Goal: Task Accomplishment & Management: Use online tool/utility

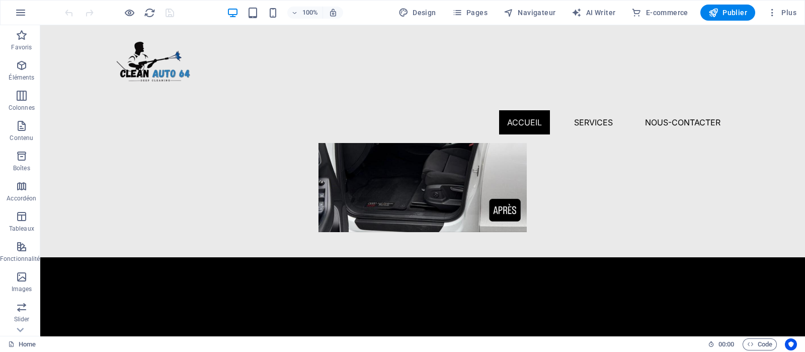
scroll to position [766, 0]
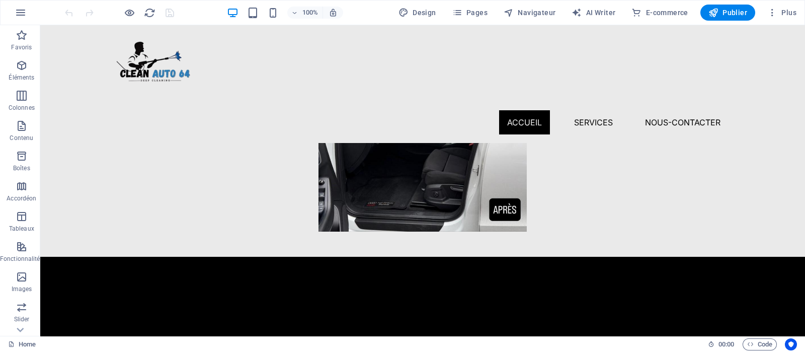
drag, startPoint x: 627, startPoint y: 27, endPoint x: 596, endPoint y: 223, distance: 198.6
click at [596, 223] on figure at bounding box center [423, 46] width 604 height 370
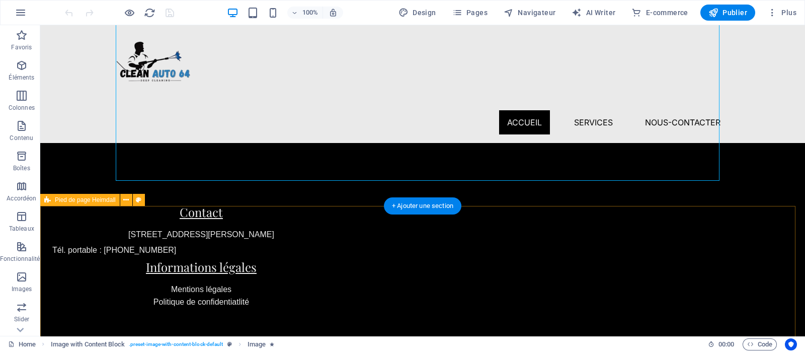
scroll to position [799, 0]
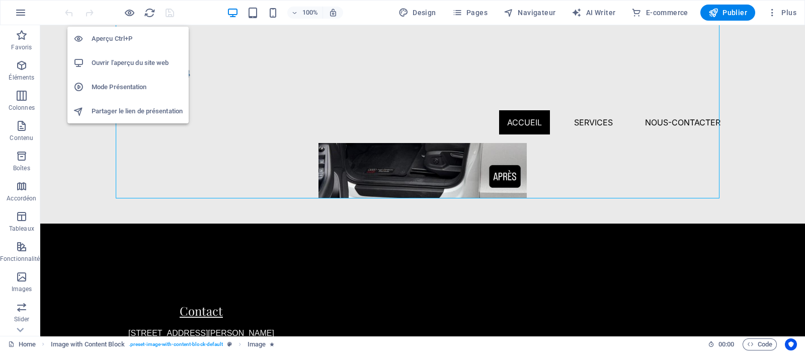
click at [124, 58] on h6 "Ouvrir l'aperçu du site web" at bounding box center [137, 63] width 91 height 12
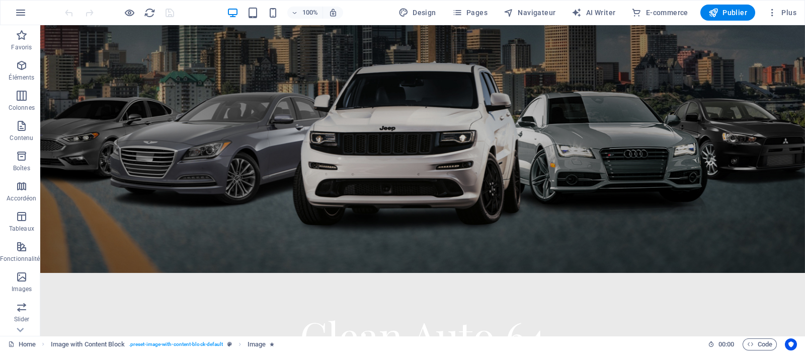
scroll to position [0, 0]
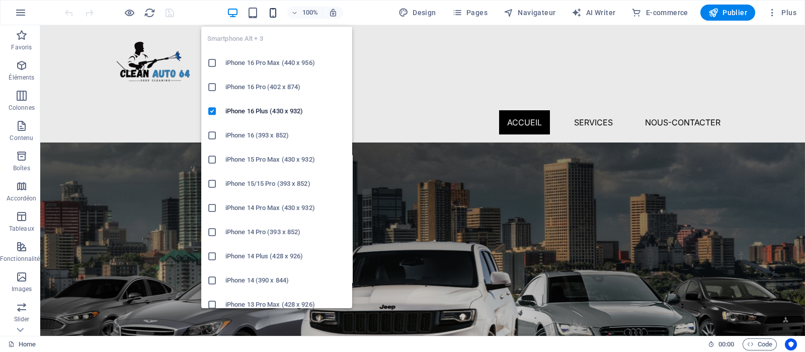
click at [278, 12] on icon "button" at bounding box center [273, 13] width 12 height 12
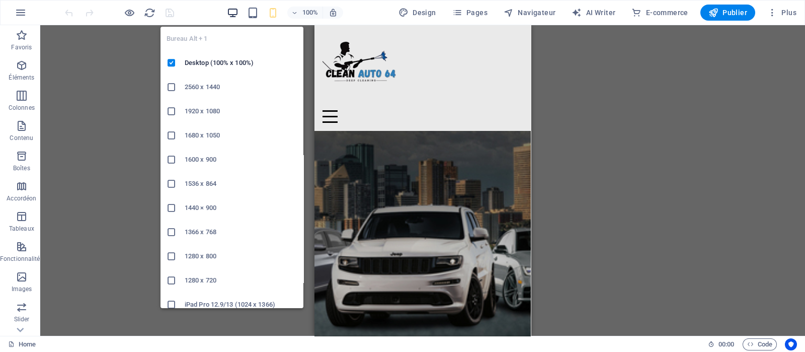
click at [234, 14] on icon "button" at bounding box center [233, 13] width 12 height 12
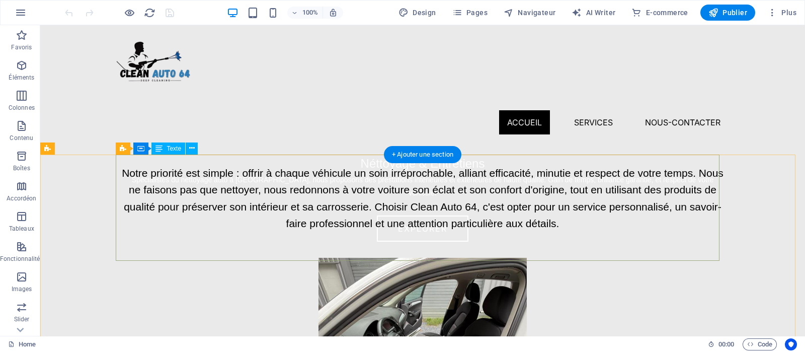
scroll to position [367, 0]
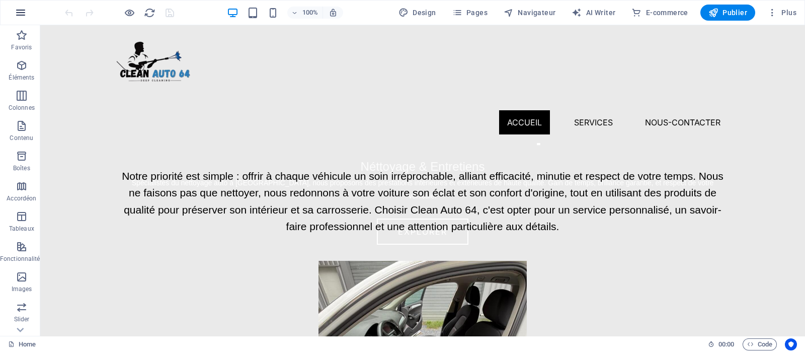
click at [20, 10] on icon "button" at bounding box center [21, 13] width 12 height 12
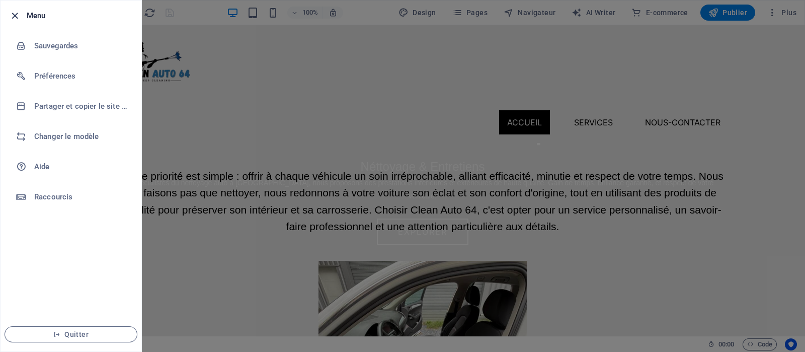
click at [11, 12] on icon "button" at bounding box center [15, 16] width 12 height 12
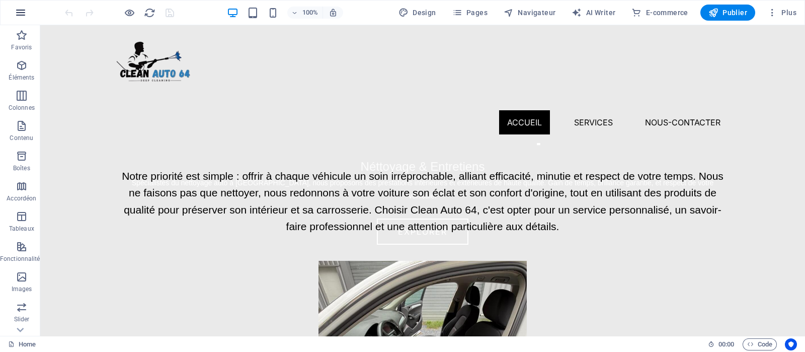
click at [23, 12] on icon "button" at bounding box center [21, 13] width 12 height 12
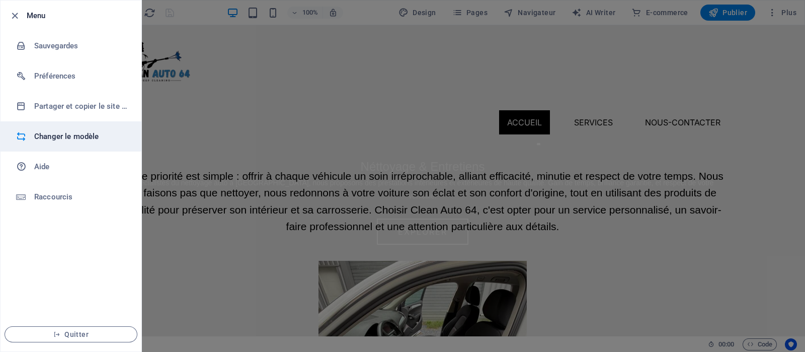
click at [66, 127] on li "Changer le modèle" at bounding box center [71, 136] width 141 height 30
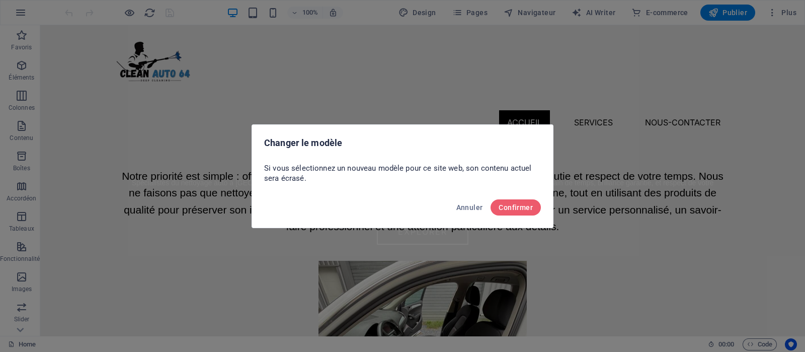
drag, startPoint x: 313, startPoint y: 171, endPoint x: 518, endPoint y: 171, distance: 205.3
click at [518, 171] on p "Si vous sélectionnez un nouveau modèle pour ce site web, son contenu actuel ser…" at bounding box center [402, 173] width 277 height 20
click at [458, 186] on div "Si vous sélectionnez un nouveau modèle pour ce site web, son contenu actuel ser…" at bounding box center [402, 176] width 301 height 34
click at [465, 211] on button "Annuler" at bounding box center [469, 207] width 35 height 16
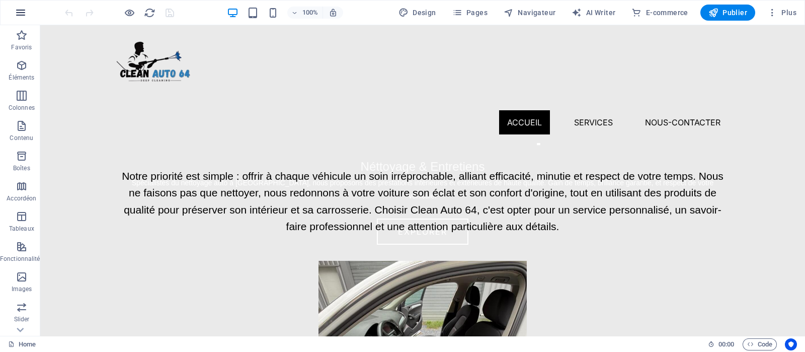
click at [21, 18] on icon "button" at bounding box center [21, 13] width 12 height 12
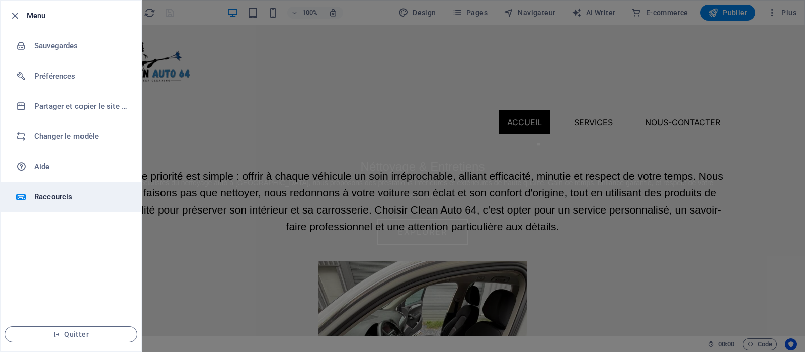
click at [60, 191] on h6 "Raccourcis" at bounding box center [80, 197] width 93 height 12
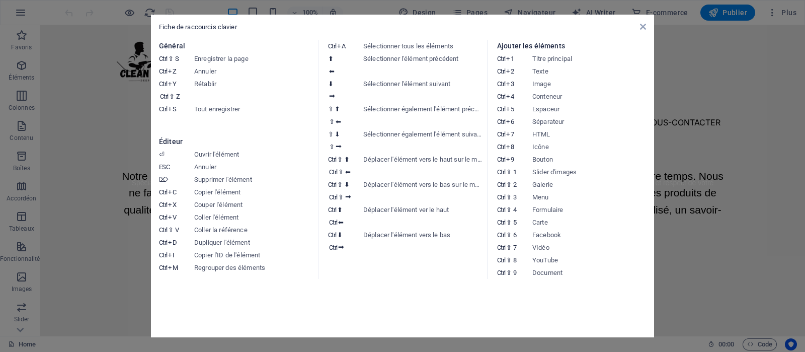
click at [459, 184] on dd "Déplacer l'élément vers le bas sur le même niveau" at bounding box center [422, 190] width 119 height 25
drag, startPoint x: 323, startPoint y: 44, endPoint x: 460, endPoint y: 40, distance: 137.4
click at [460, 40] on section "Général Ctrl ⇧ S Enregistrer la page Ctrl Z Annuler Ctrl Y Ctrl ⇧ Z Rétablir Ct…" at bounding box center [402, 159] width 487 height 239
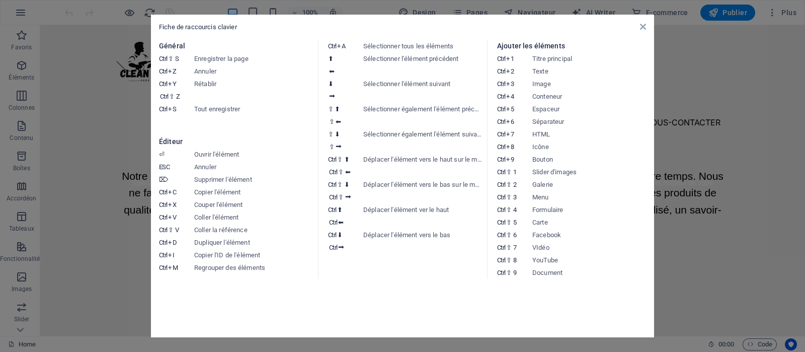
click at [452, 44] on dd "Sélectionner tous les éléments" at bounding box center [422, 46] width 119 height 13
drag, startPoint x: 329, startPoint y: 59, endPoint x: 458, endPoint y: 60, distance: 128.8
click at [458, 60] on dl "⬆ ⬅ Sélectionner l'élément précédent" at bounding box center [402, 64] width 149 height 25
click at [455, 61] on dd "Sélectionner l'élément précédent" at bounding box center [422, 64] width 119 height 25
drag, startPoint x: 361, startPoint y: 85, endPoint x: 434, endPoint y: 86, distance: 73.0
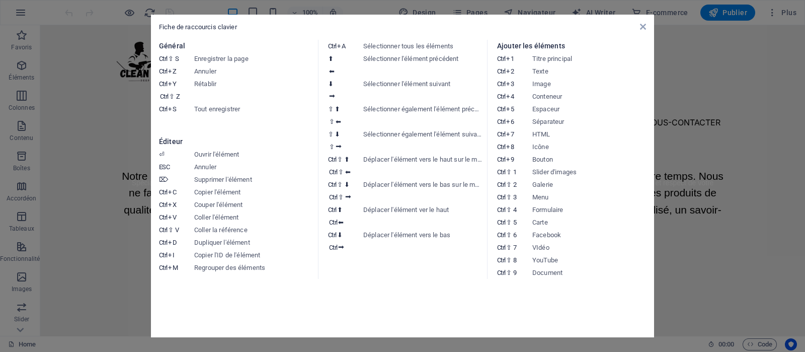
click at [434, 86] on dl "⬇ ⮕ Sélectionner l'élément suivant" at bounding box center [402, 89] width 149 height 25
click at [434, 86] on dd "Sélectionner l'élément suivant" at bounding box center [422, 89] width 119 height 25
drag, startPoint x: 188, startPoint y: 97, endPoint x: 184, endPoint y: 81, distance: 16.1
click at [184, 81] on dt "Ctrl Y Ctrl ⇧ Z" at bounding box center [176, 89] width 35 height 25
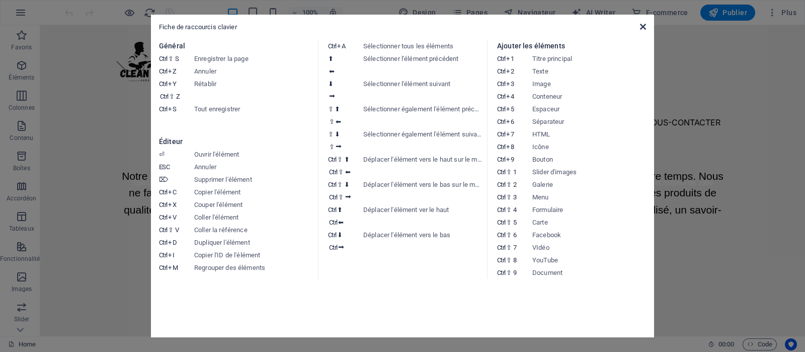
click at [640, 29] on icon at bounding box center [643, 27] width 6 height 8
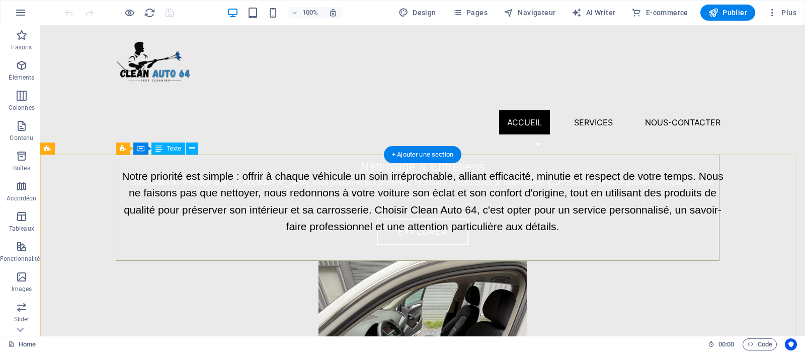
click at [373, 196] on div "Notre priorité est simple : offrir à chaque véhicule un soin irréprochable, all…" at bounding box center [423, 207] width 604 height 106
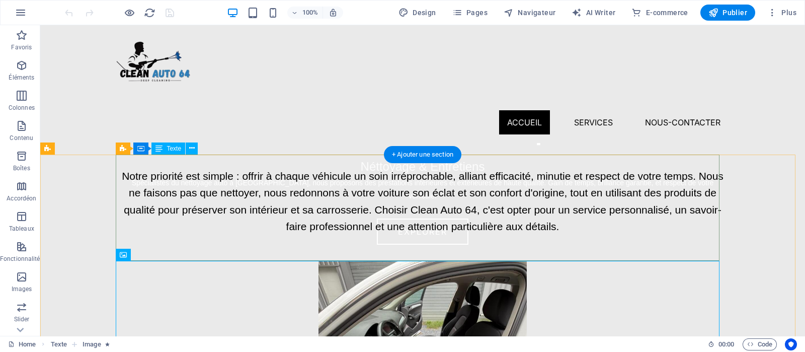
click at [356, 206] on div "Notre priorité est simple : offrir à chaque véhicule un soin irréprochable, all…" at bounding box center [423, 207] width 604 height 106
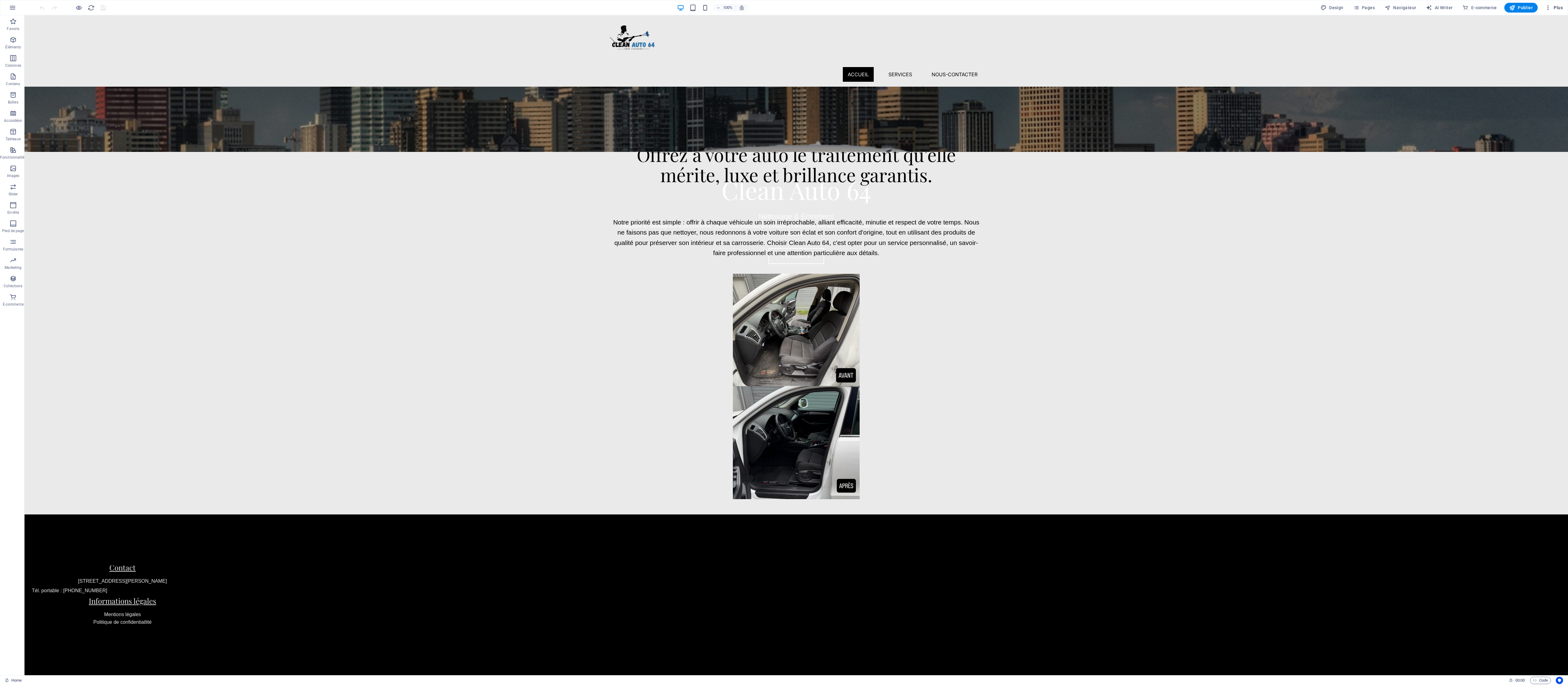
scroll to position [76, 0]
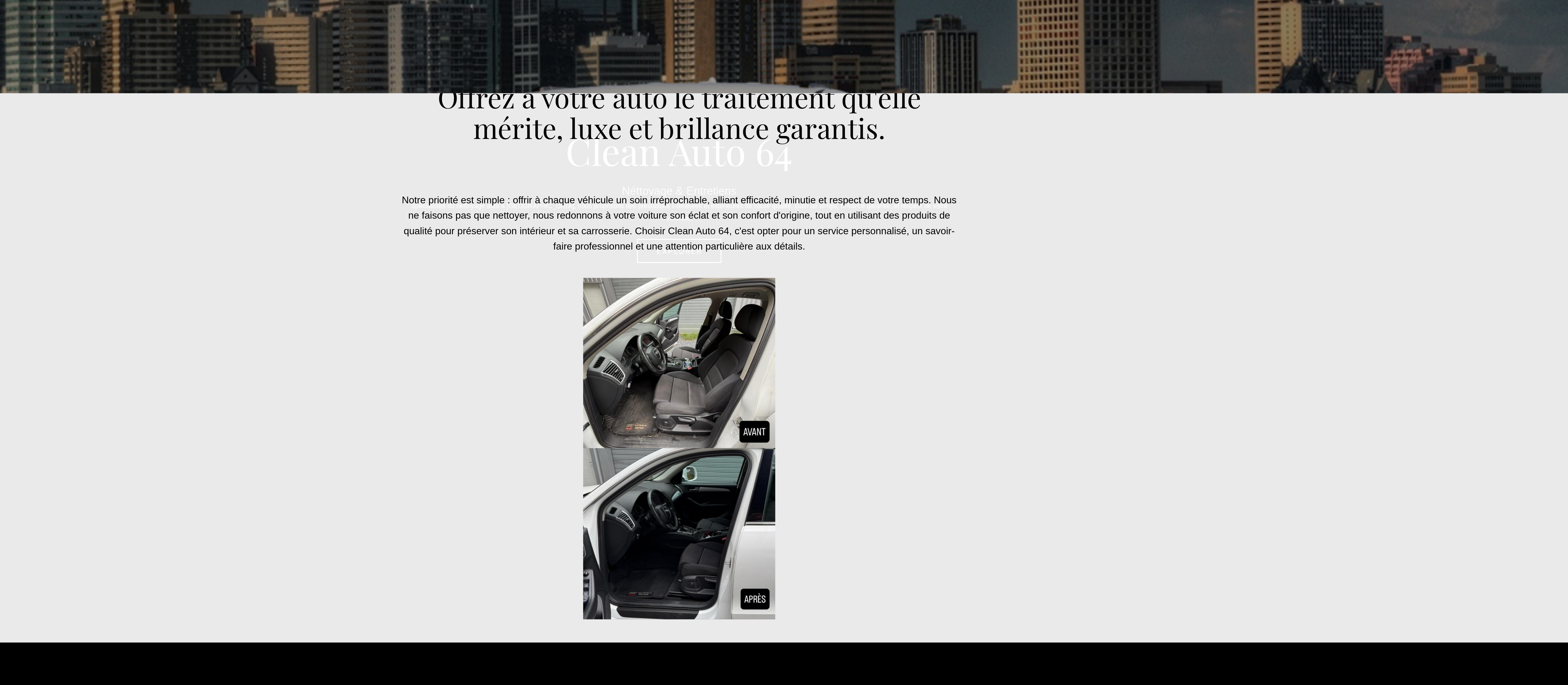
drag, startPoint x: -16, startPoint y: -152, endPoint x: 488, endPoint y: 179, distance: 603.0
click at [391, 171] on div "Notre priorité est simple : offrir à chaque véhicule un soin irréprochable, all…" at bounding box center [282, 217] width 1544 height 306
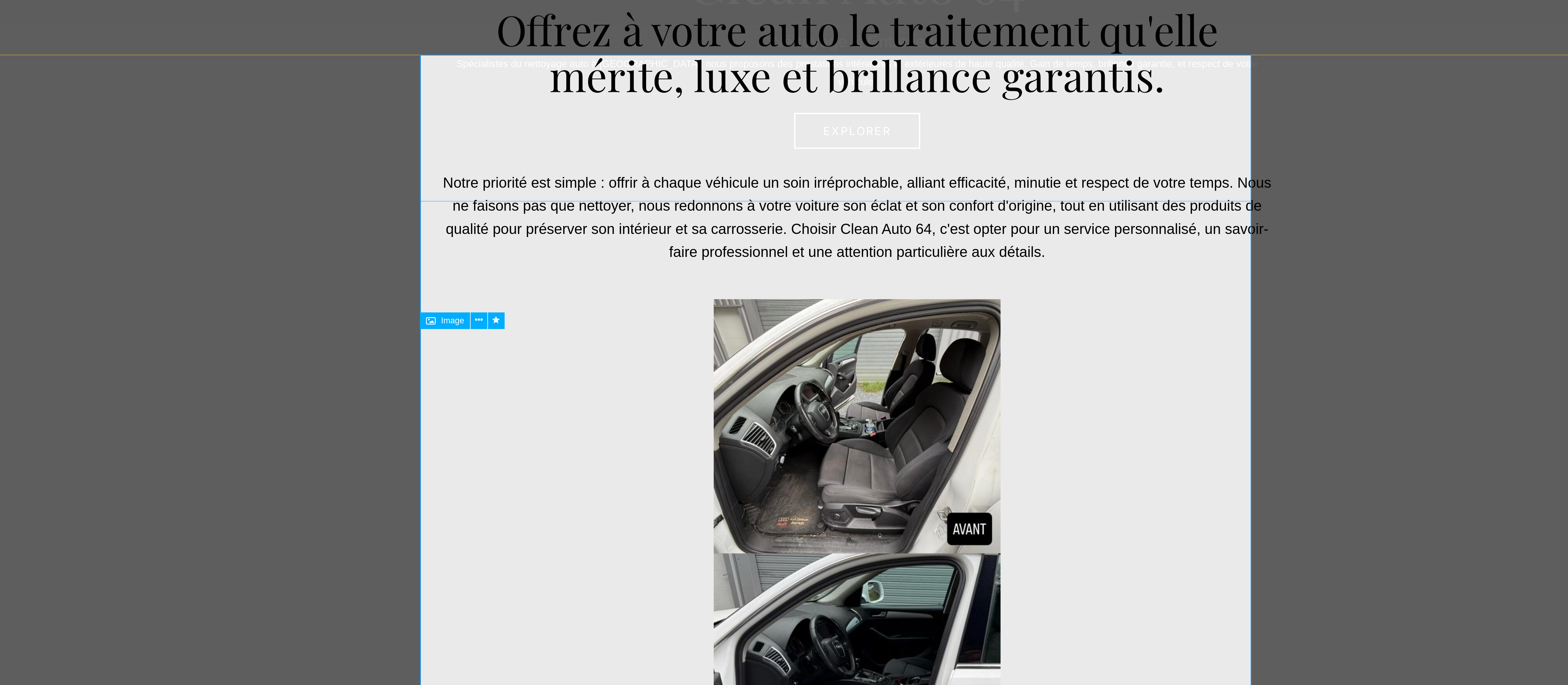
scroll to position [46, 0]
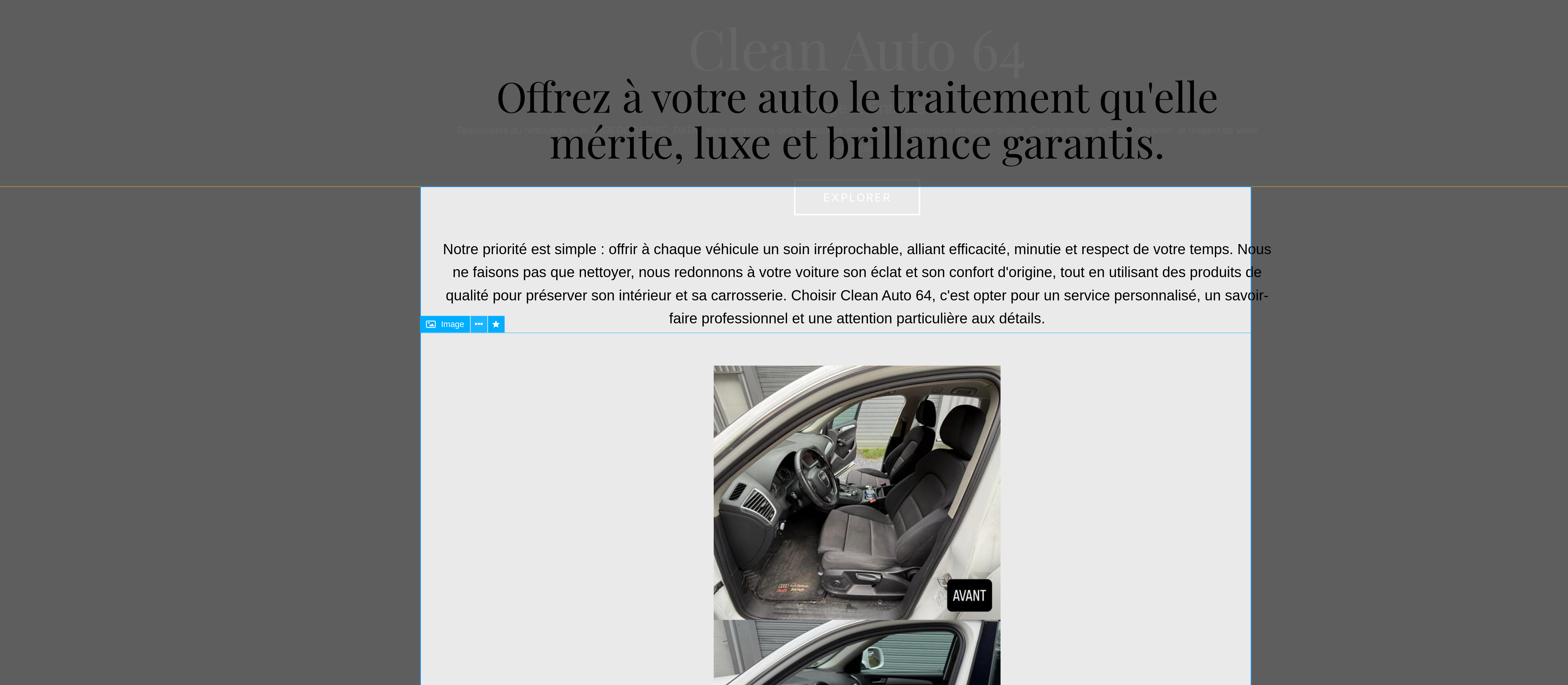
click at [391, 171] on icon at bounding box center [683, 388] width 4 height 7
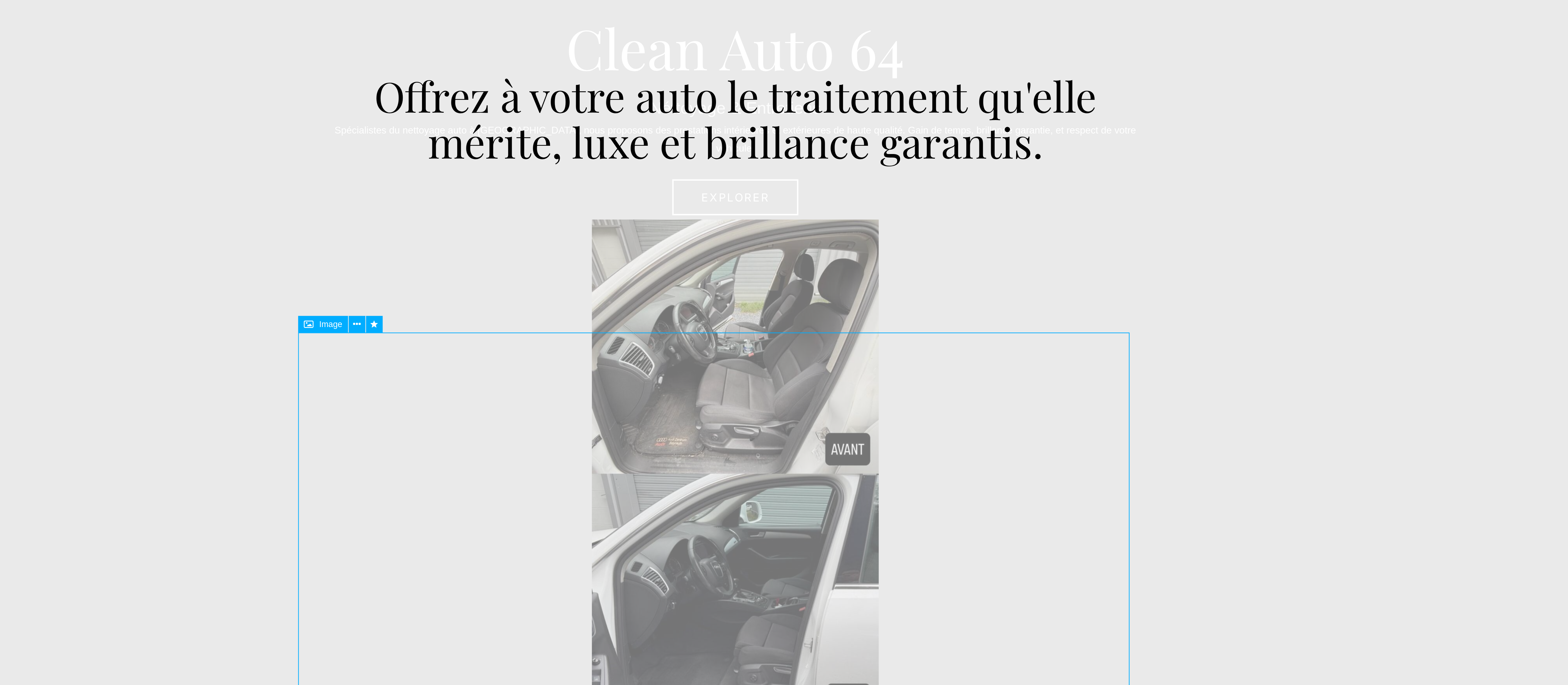
scroll to position [0, 0]
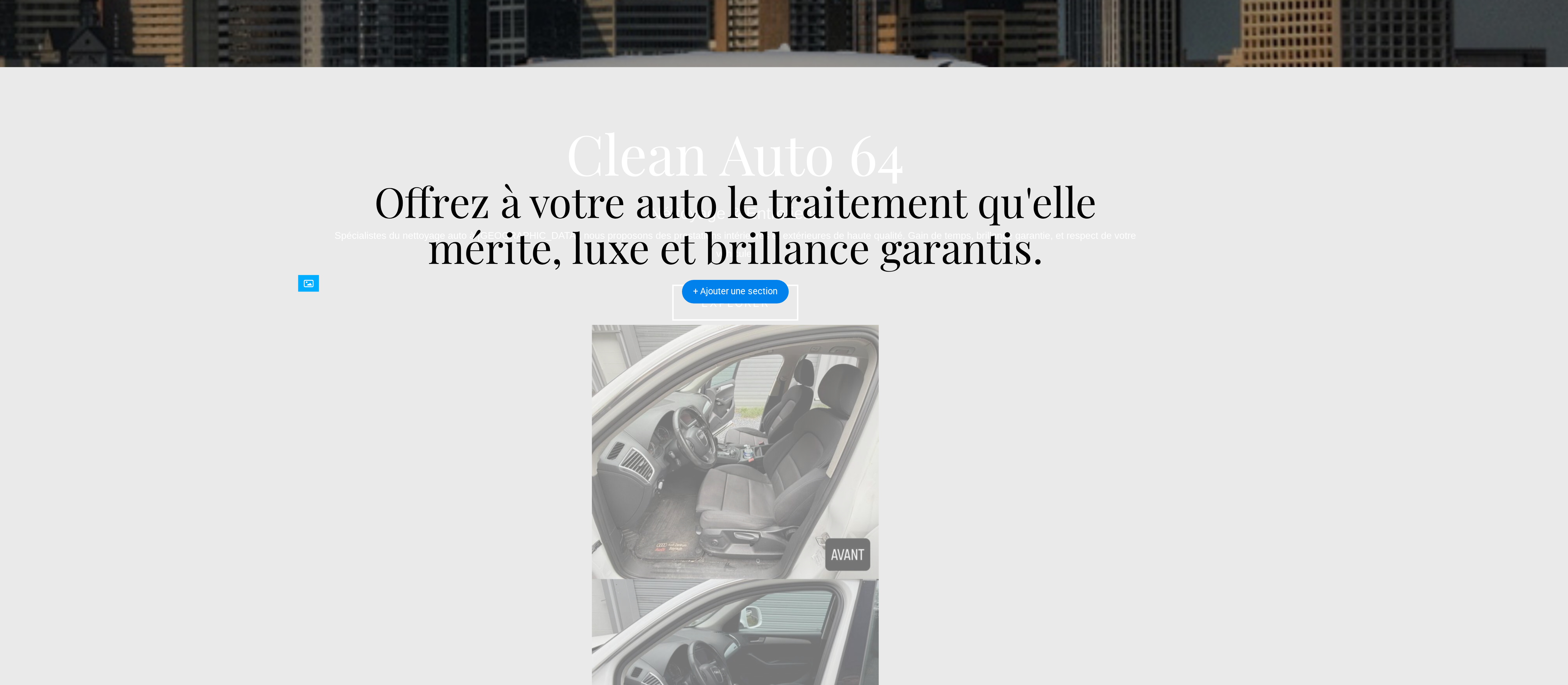
drag, startPoint x: -320, startPoint y: -59, endPoint x: -243, endPoint y: 19, distance: 109.6
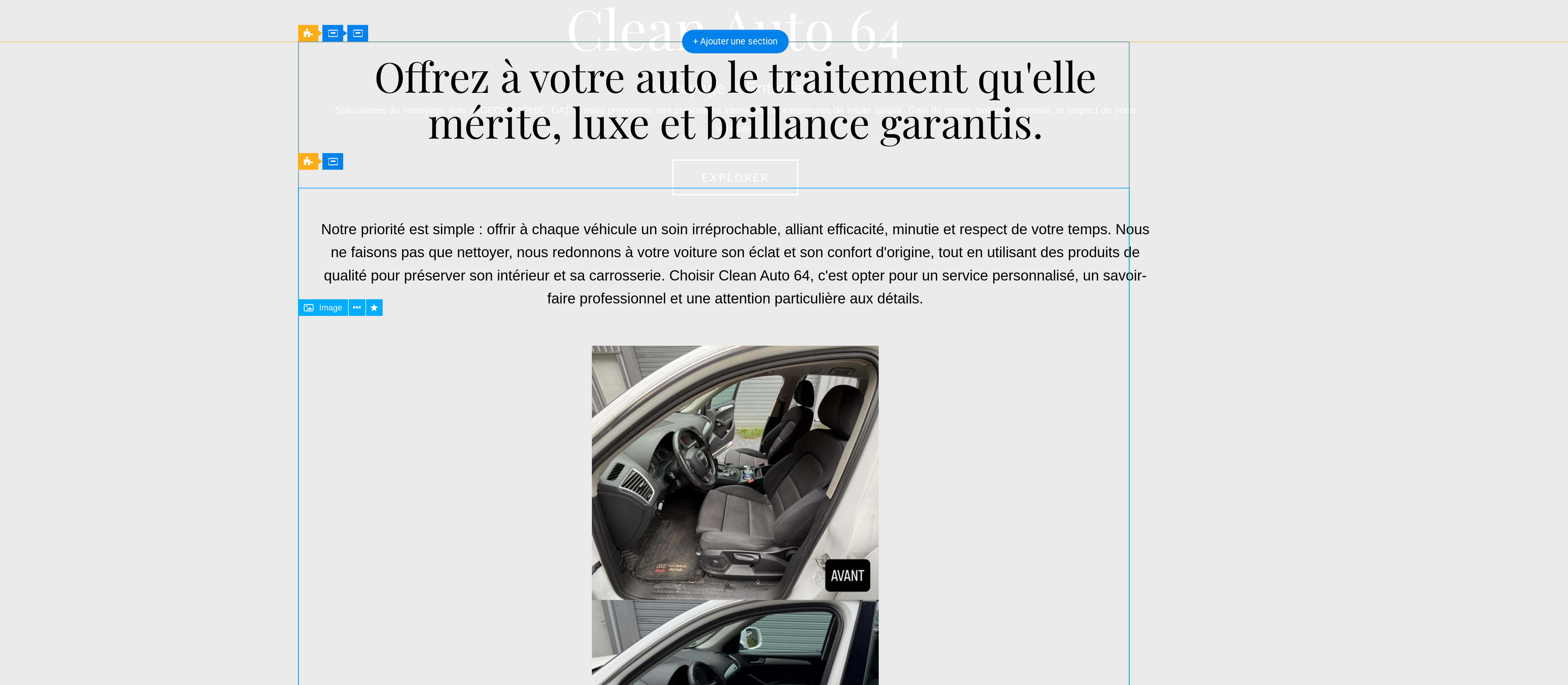
scroll to position [53, 0]
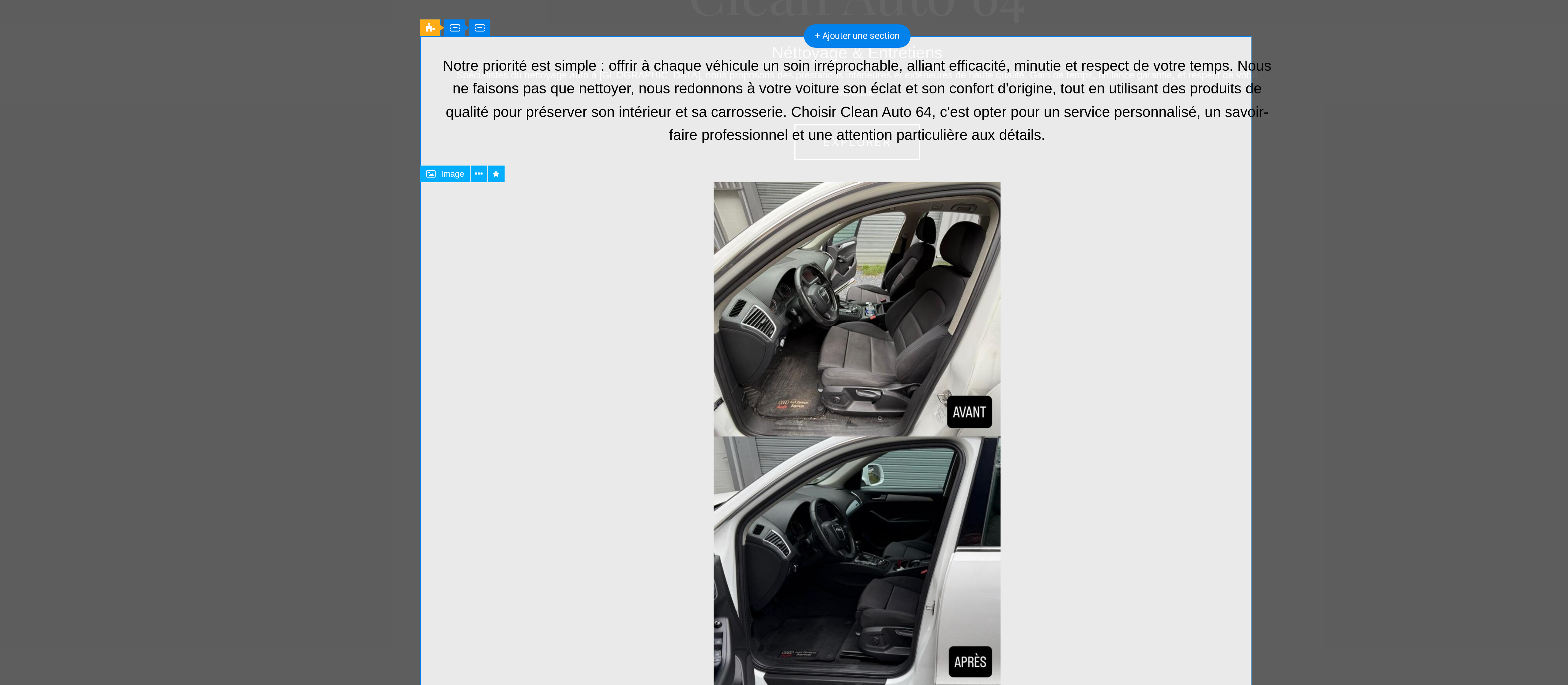
scroll to position [51, 0]
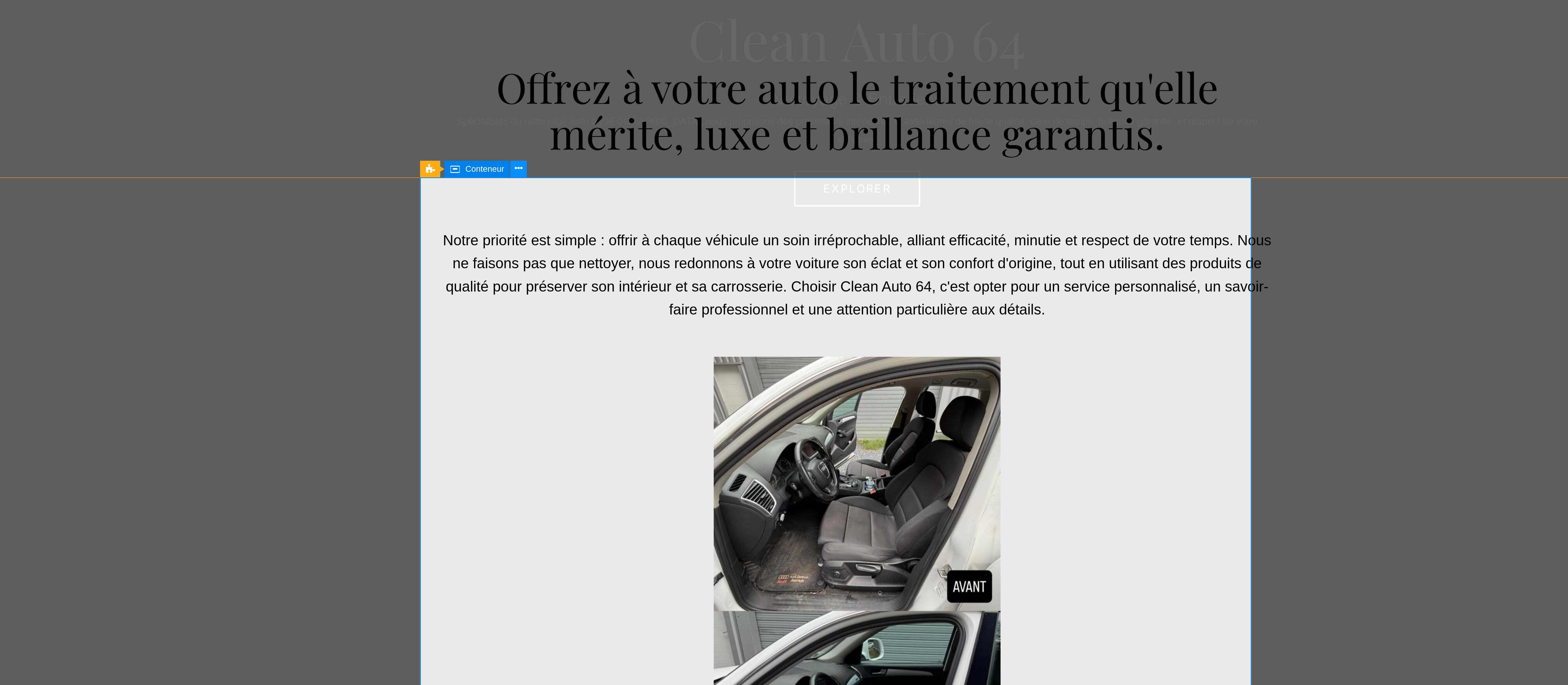
click at [391, 171] on icon at bounding box center [701, 320] width 4 height 7
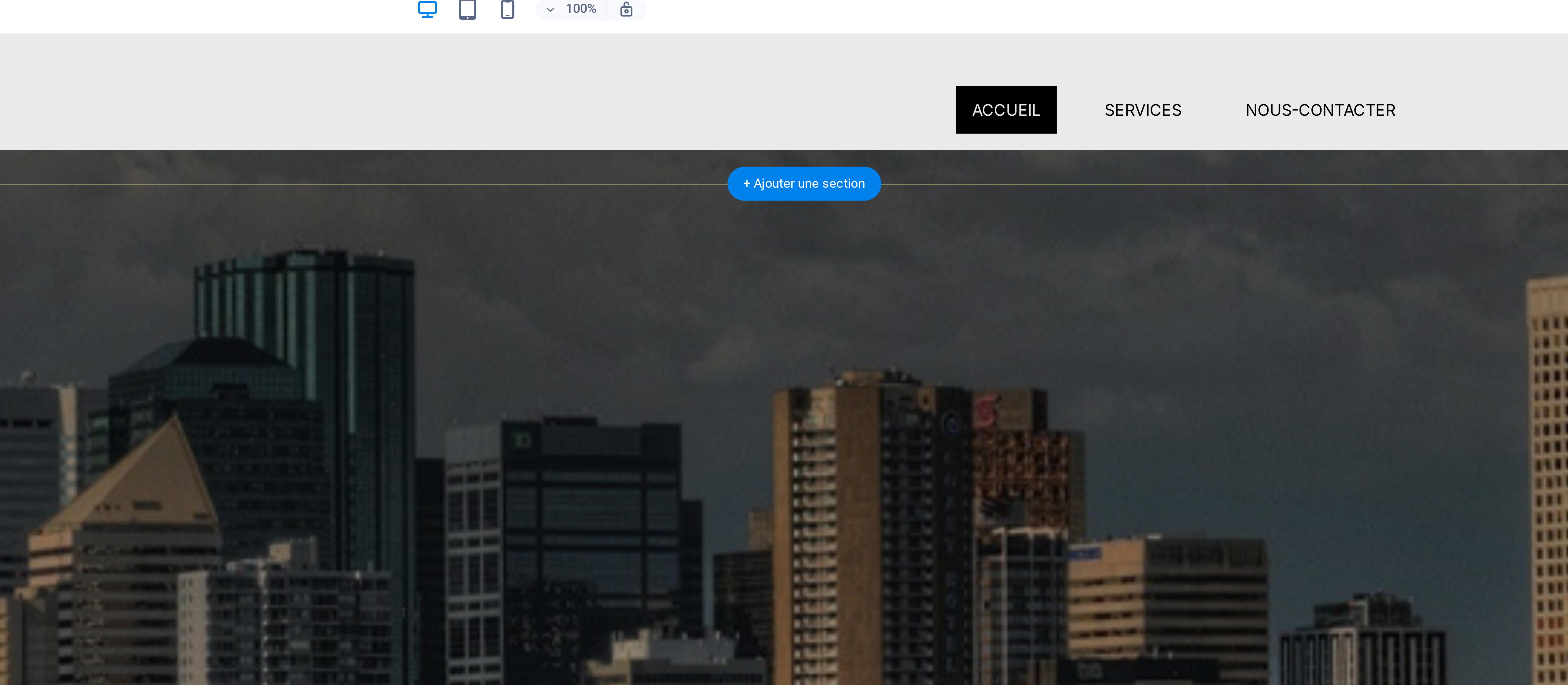
scroll to position [0, 0]
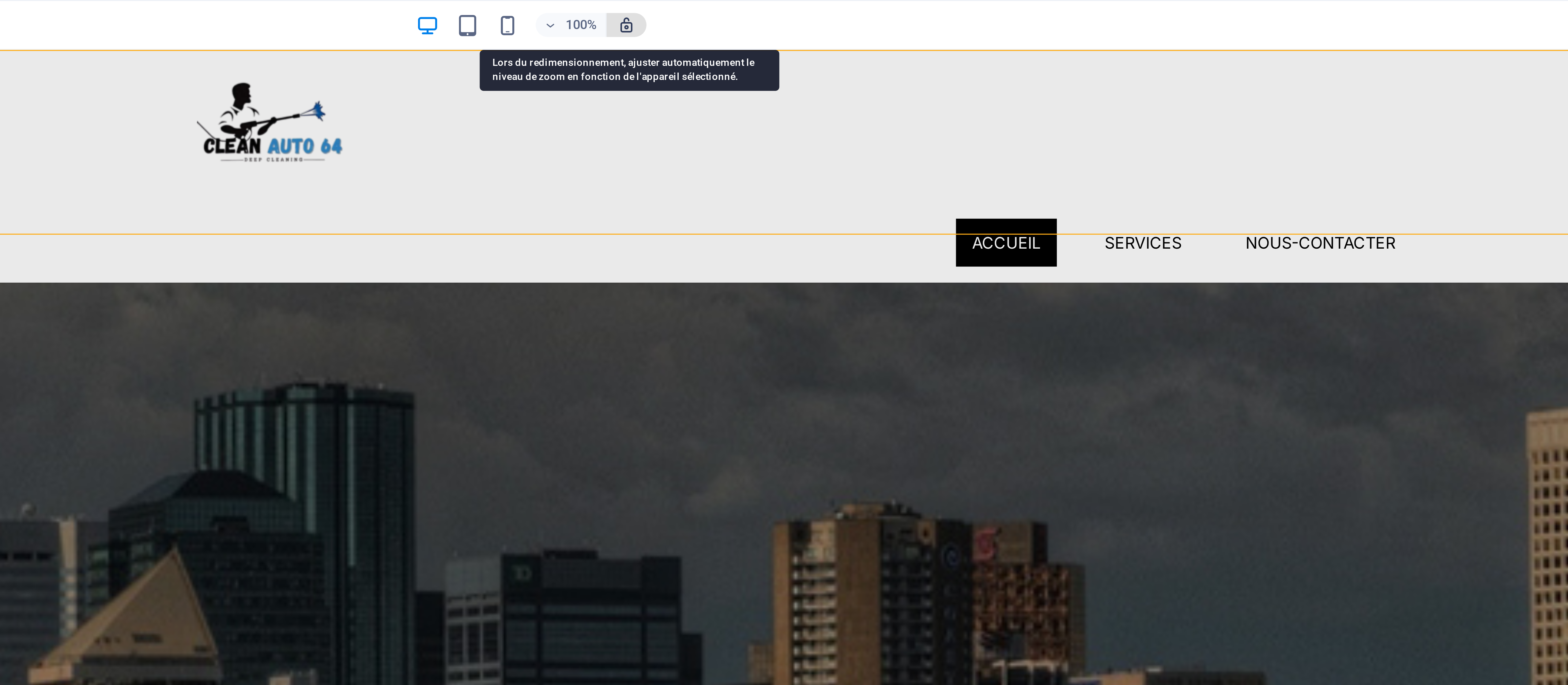
click at [391, 8] on icon "button" at bounding box center [741, 7] width 5 height 5
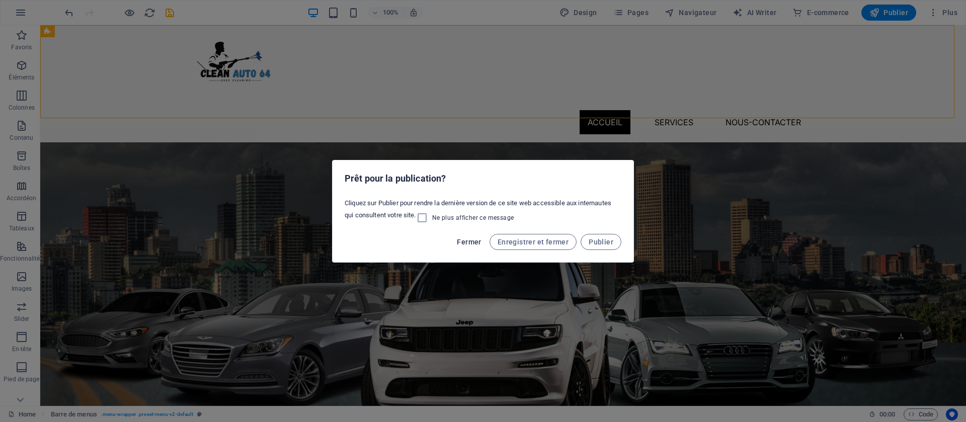
drag, startPoint x: 2161, startPoint y: 15, endPoint x: 479, endPoint y: 241, distance: 1697.5
click at [479, 241] on span "Fermer" at bounding box center [469, 242] width 24 height 8
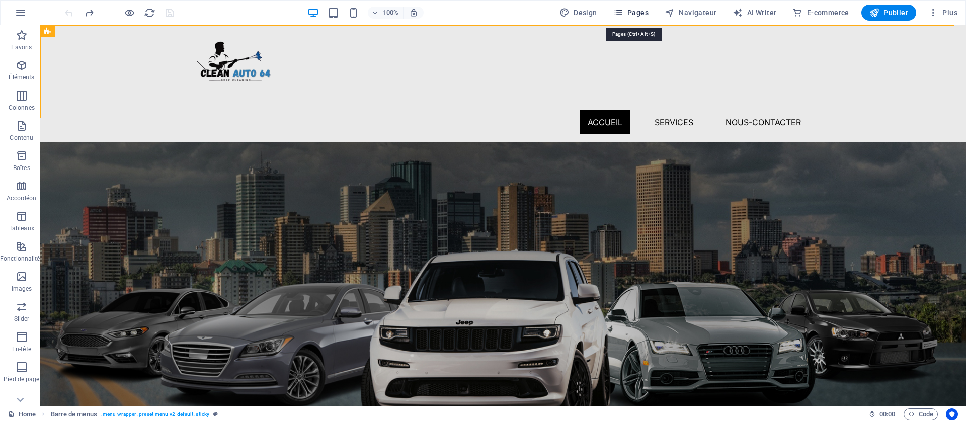
click at [630, 8] on span "Pages" at bounding box center [630, 13] width 35 height 10
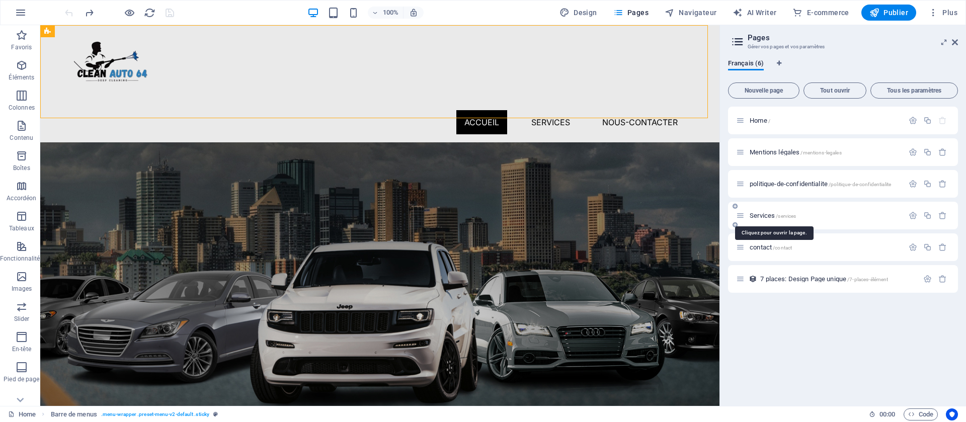
click at [643, 215] on span "/services" at bounding box center [786, 216] width 20 height 6
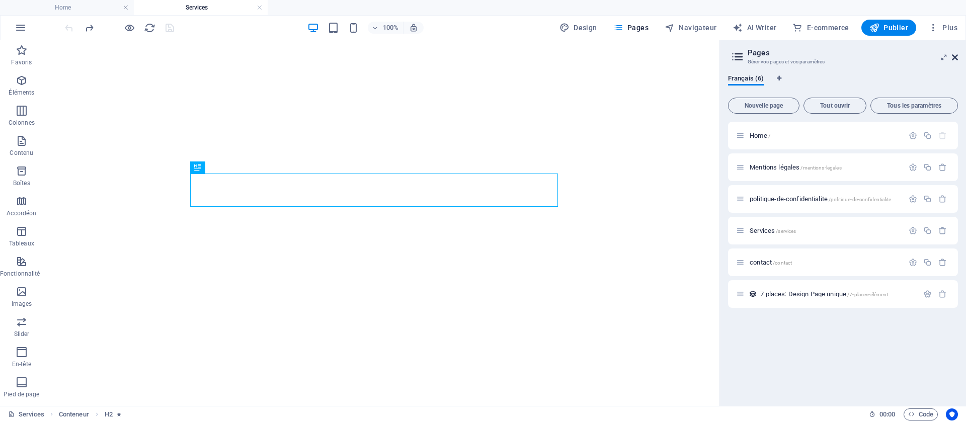
click at [643, 53] on icon at bounding box center [955, 57] width 6 height 8
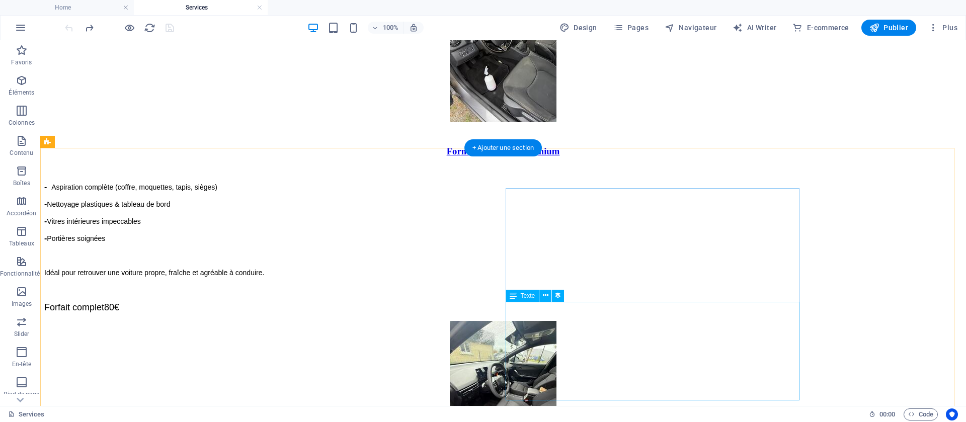
scroll to position [660, 0]
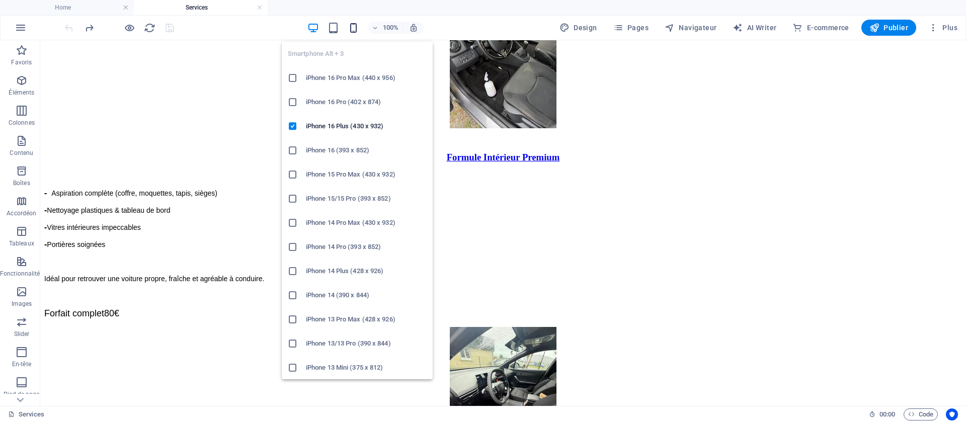
click at [354, 27] on icon "button" at bounding box center [354, 28] width 12 height 12
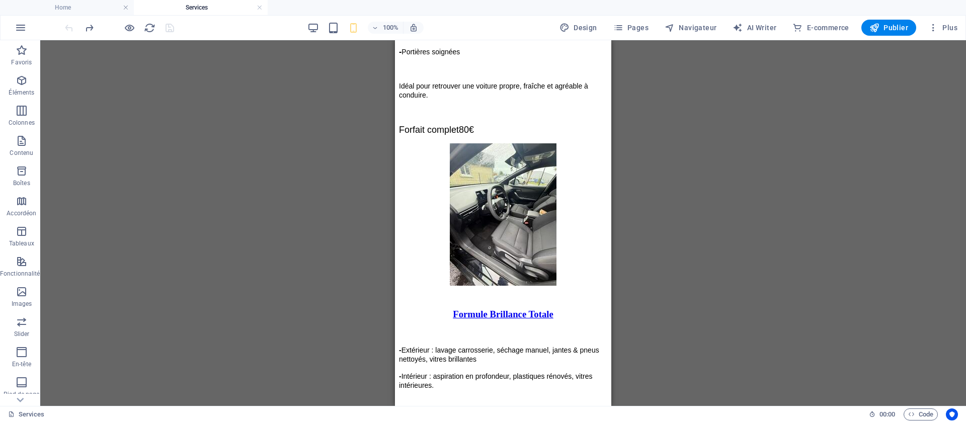
scroll to position [805, 0]
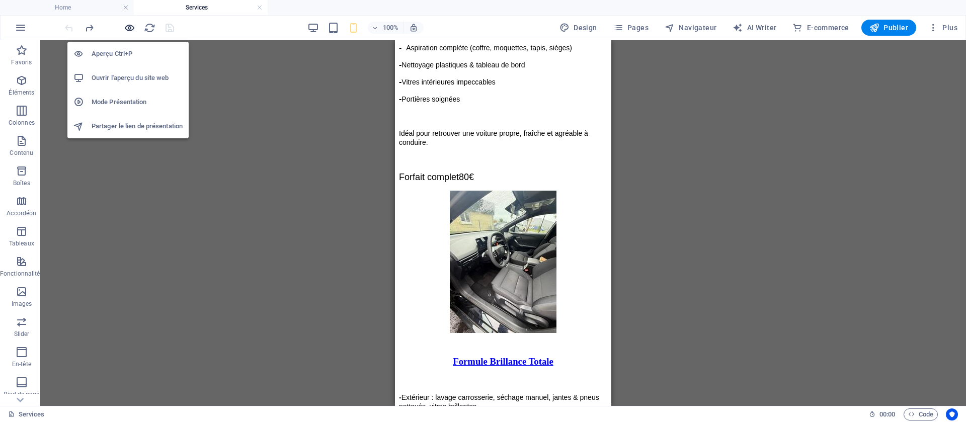
click at [130, 29] on icon "button" at bounding box center [130, 28] width 12 height 12
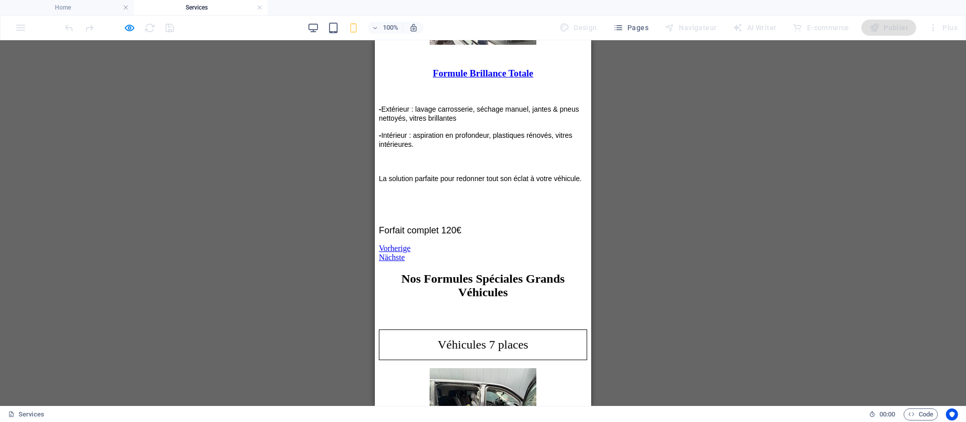
scroll to position [1091, 0]
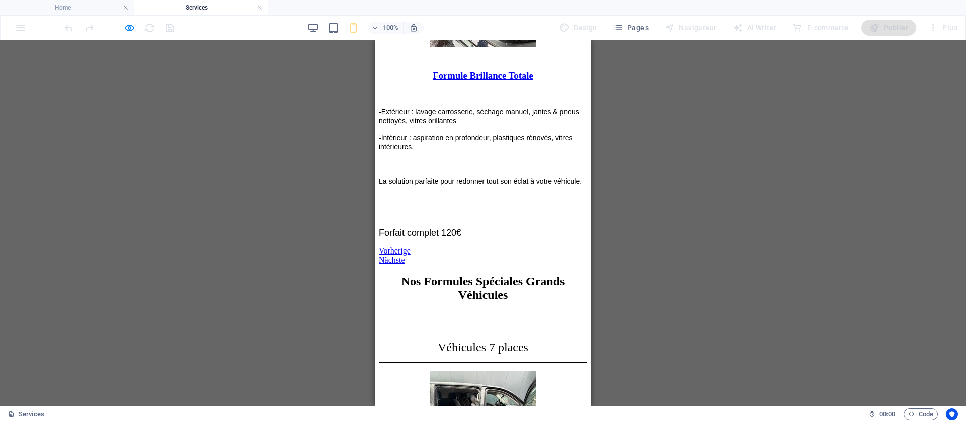
drag, startPoint x: 588, startPoint y: 239, endPoint x: 966, endPoint y: 304, distance: 383.4
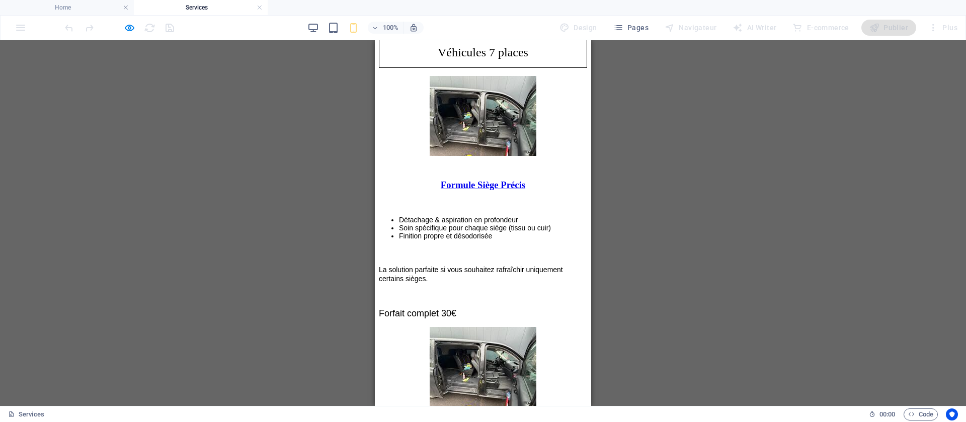
scroll to position [1383, 0]
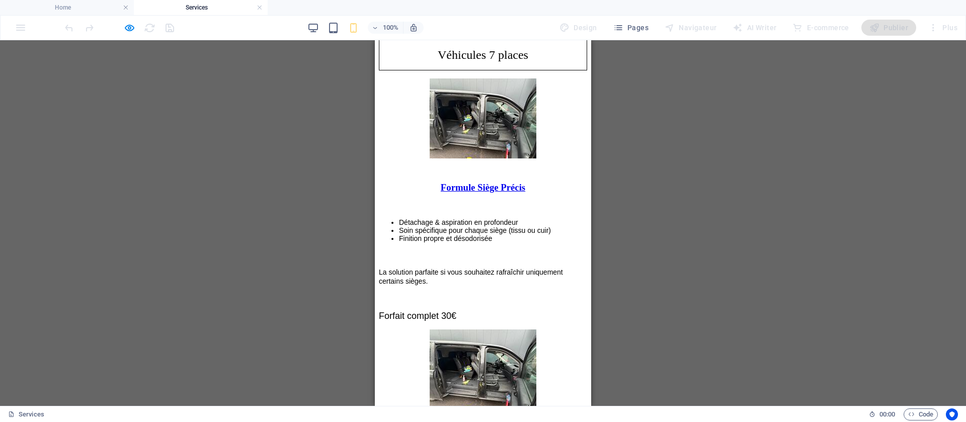
click at [626, 281] on div "Glissez et déposez l'élément de votre choix pour remplacer le contenu existant.…" at bounding box center [483, 223] width 966 height 366
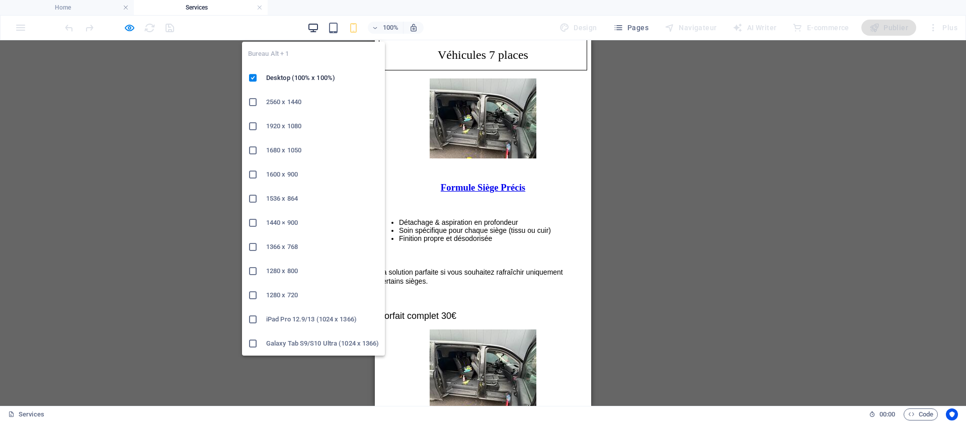
click at [314, 32] on icon "button" at bounding box center [313, 28] width 12 height 12
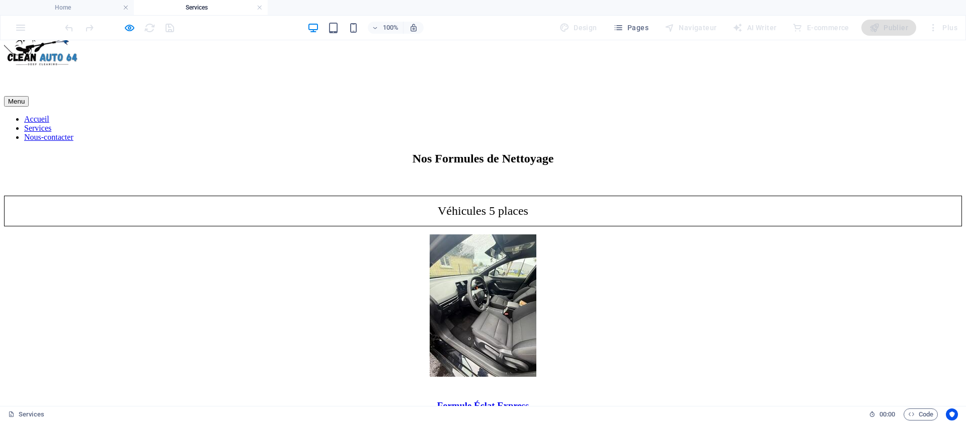
scroll to position [0, 0]
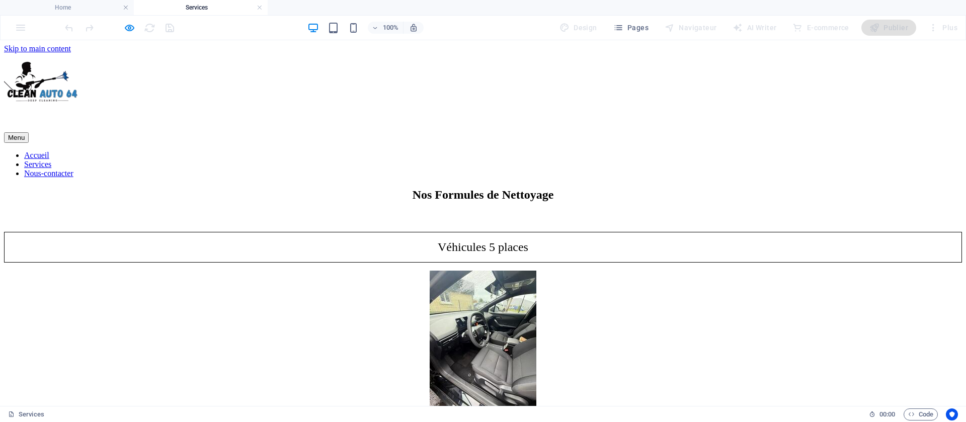
click at [49, 151] on link "Accueil" at bounding box center [36, 155] width 25 height 9
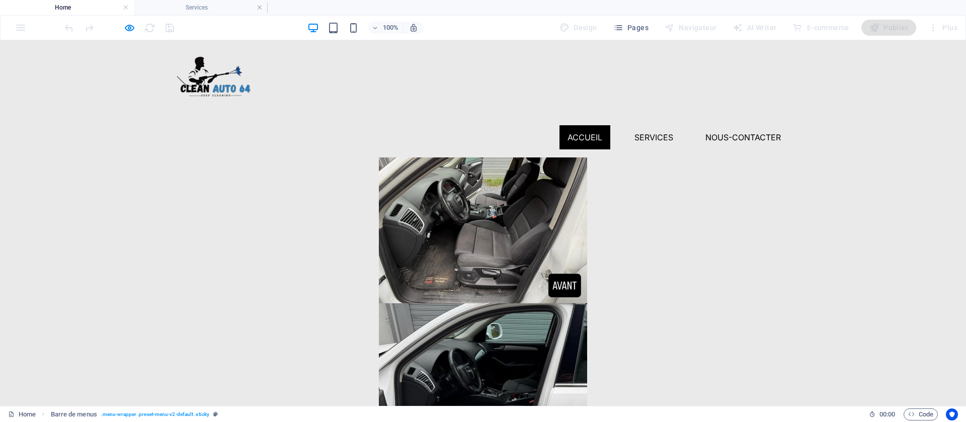
scroll to position [525, 0]
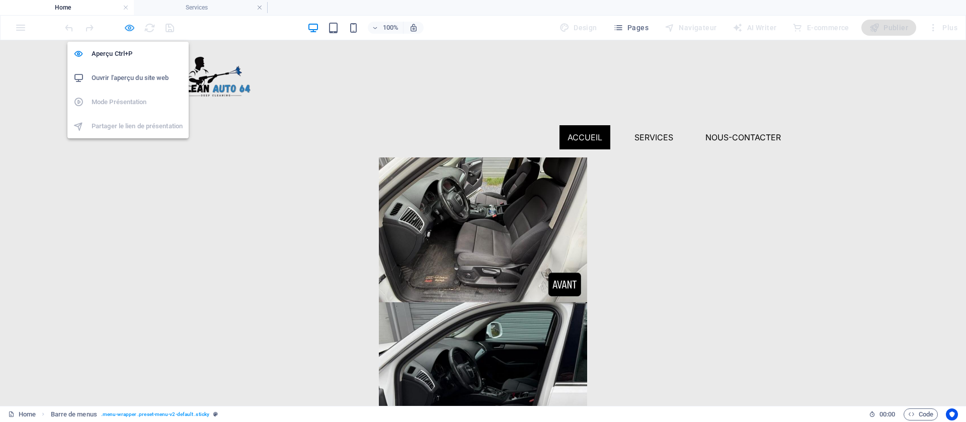
click at [127, 30] on icon "button" at bounding box center [130, 28] width 12 height 12
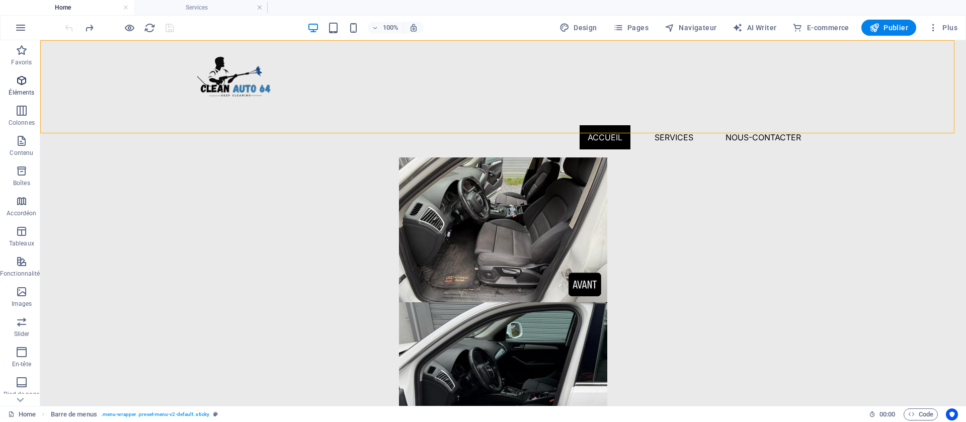
drag, startPoint x: 26, startPoint y: 89, endPoint x: 69, endPoint y: 60, distance: 51.8
click at [26, 89] on p "Éléments" at bounding box center [22, 93] width 26 height 8
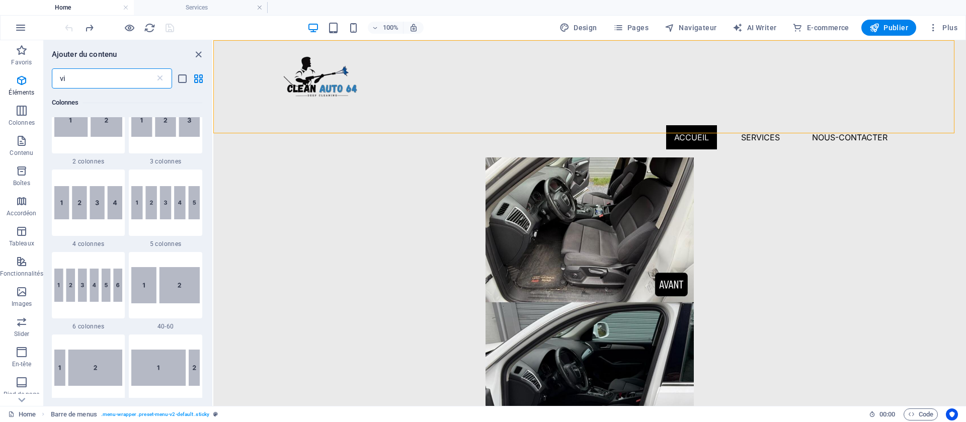
scroll to position [0, 0]
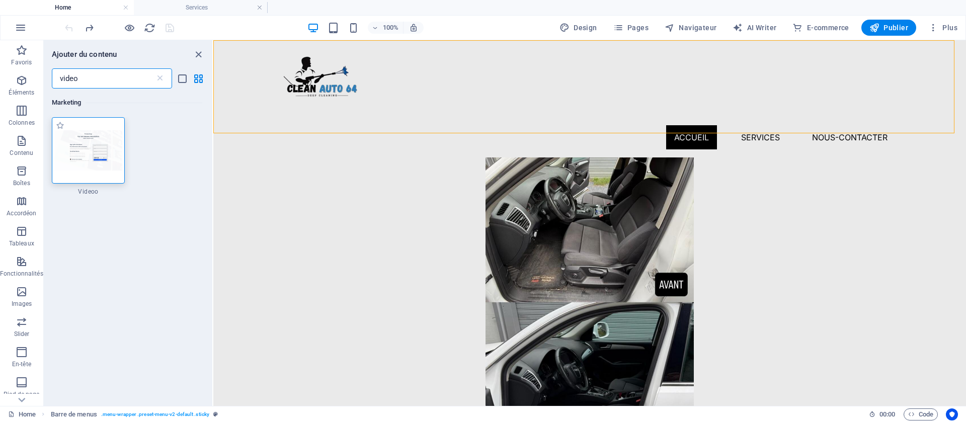
type input "video"
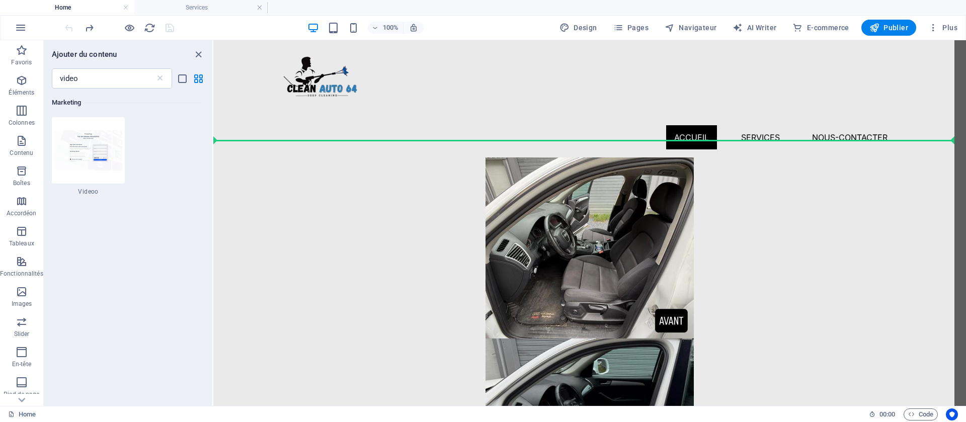
scroll to position [467, 0]
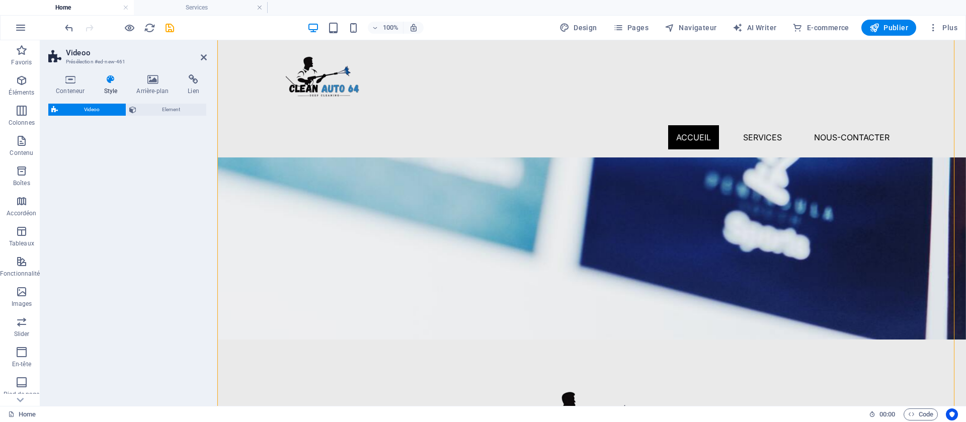
select select "%"
select select "rem"
select select "px"
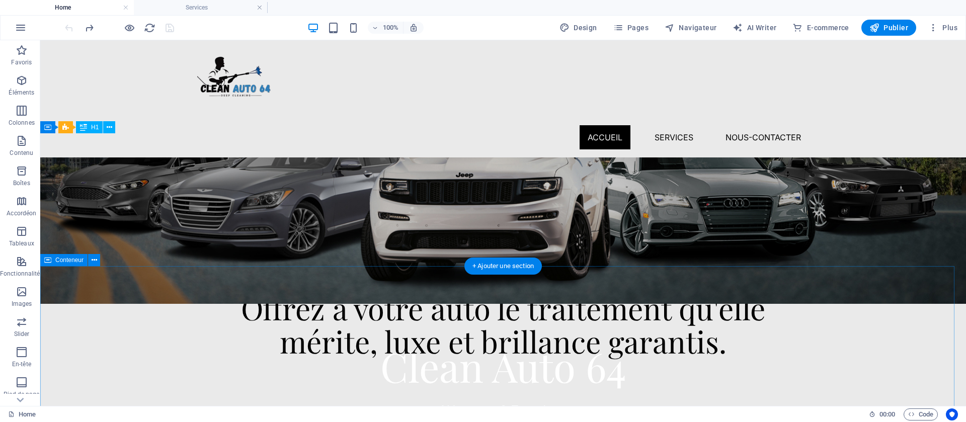
scroll to position [0, 0]
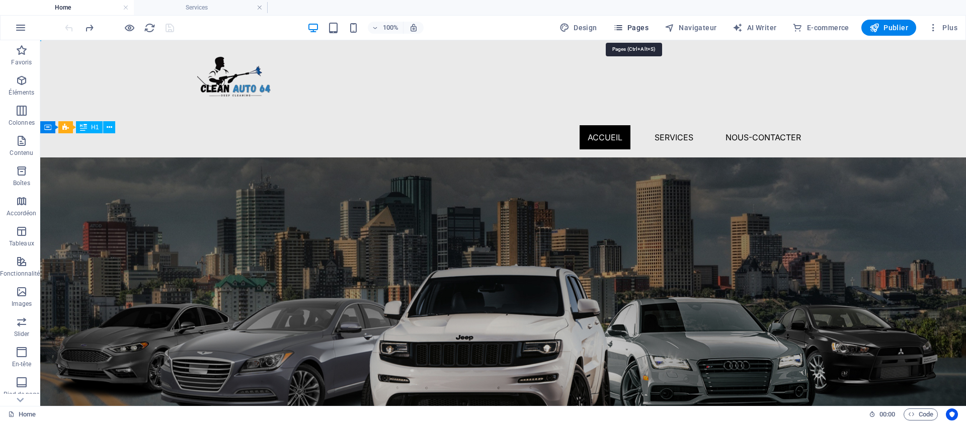
click at [640, 28] on span "Pages" at bounding box center [630, 28] width 35 height 10
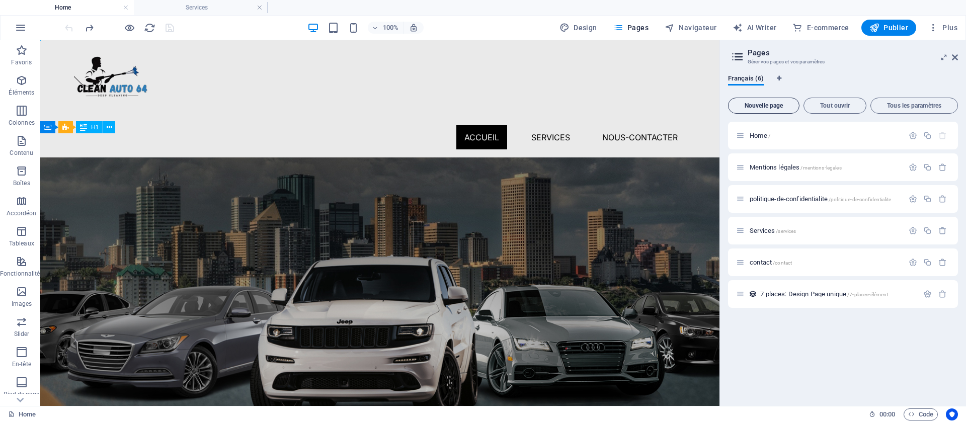
click at [643, 106] on span "Nouvelle page" at bounding box center [764, 106] width 62 height 6
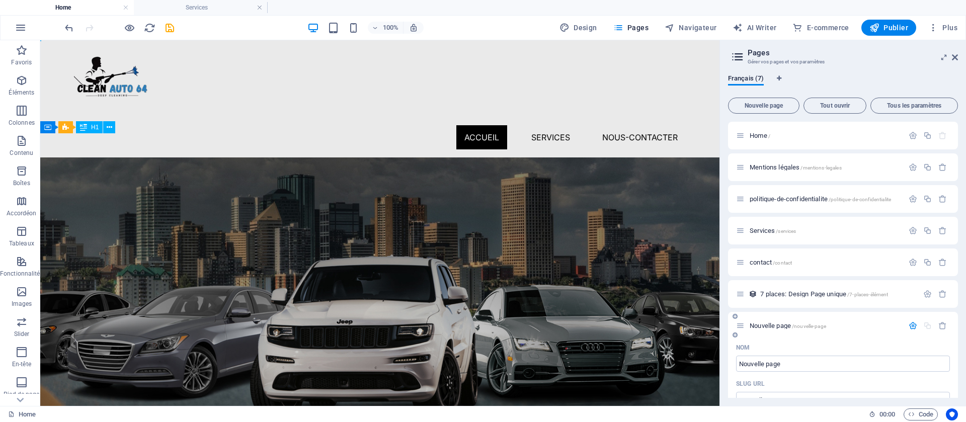
click at [643, 281] on div "Nouvelle page /nouvelle-page" at bounding box center [843, 326] width 230 height 28
click at [643, 281] on span "Nouvelle page /nouvelle-page" at bounding box center [788, 326] width 76 height 8
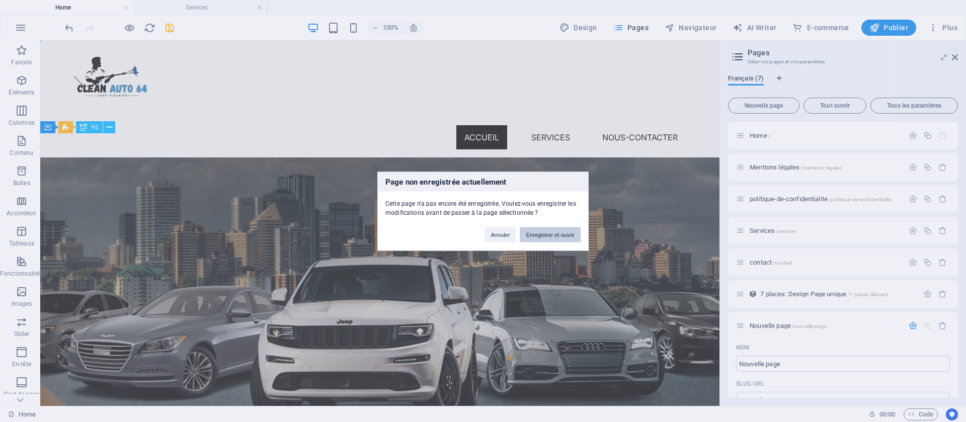
drag, startPoint x: 565, startPoint y: 237, endPoint x: 526, endPoint y: 198, distance: 55.9
click at [565, 237] on button "Enregistrer et ouvrir" at bounding box center [550, 234] width 61 height 15
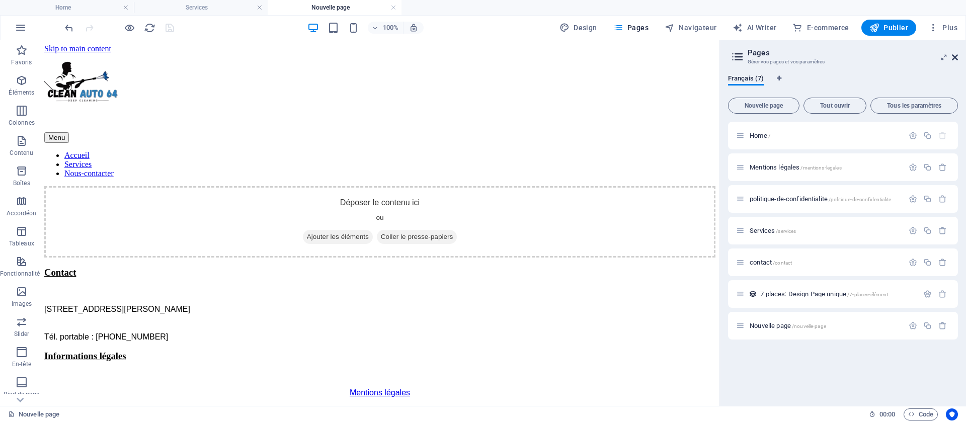
click at [643, 53] on icon at bounding box center [955, 57] width 6 height 8
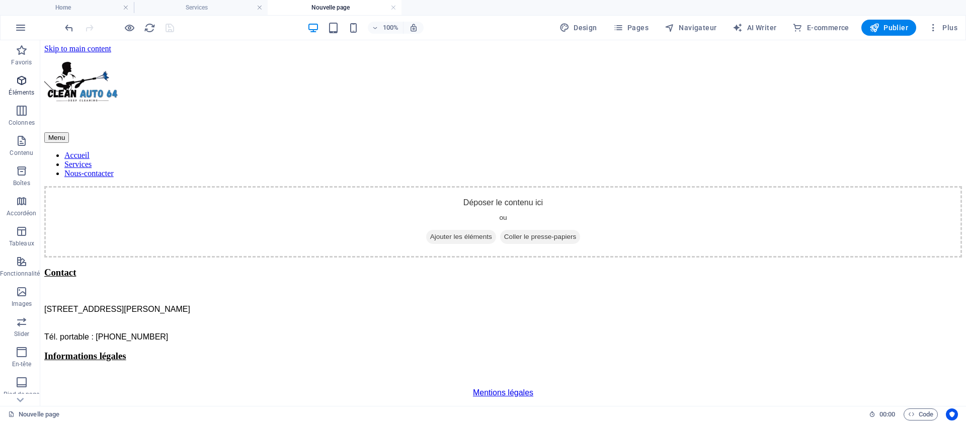
click at [18, 82] on icon "button" at bounding box center [22, 80] width 12 height 12
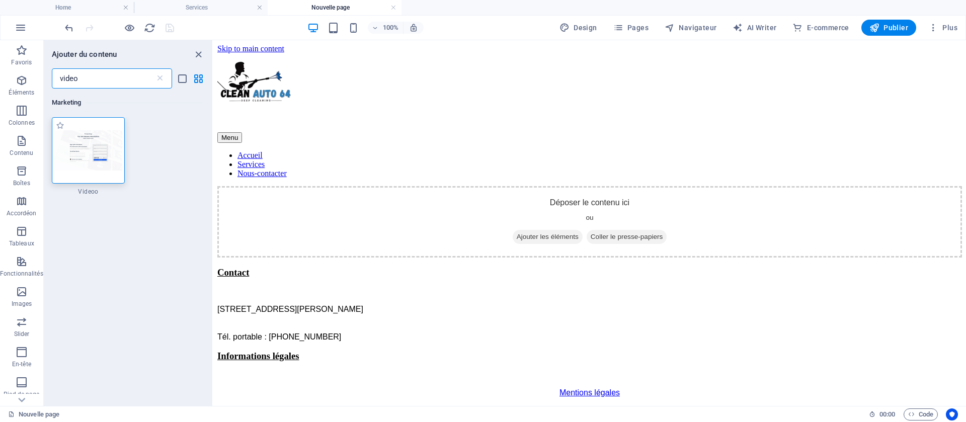
type input "video"
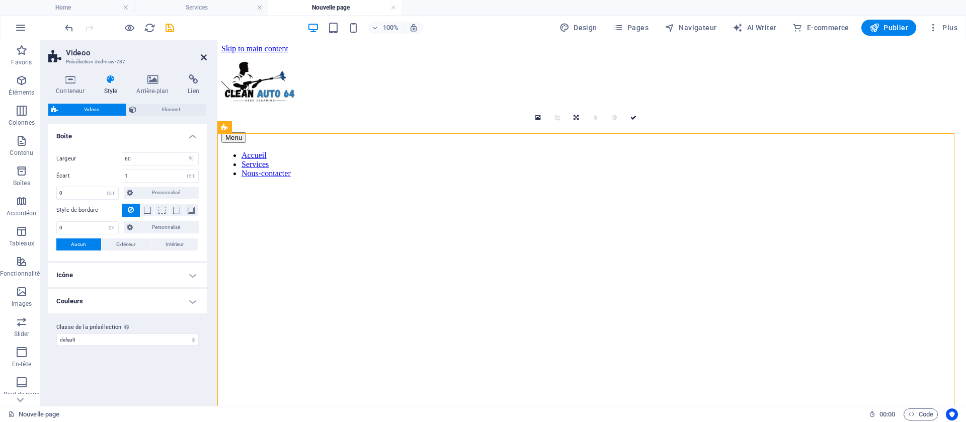
click at [203, 55] on icon at bounding box center [204, 57] width 6 height 8
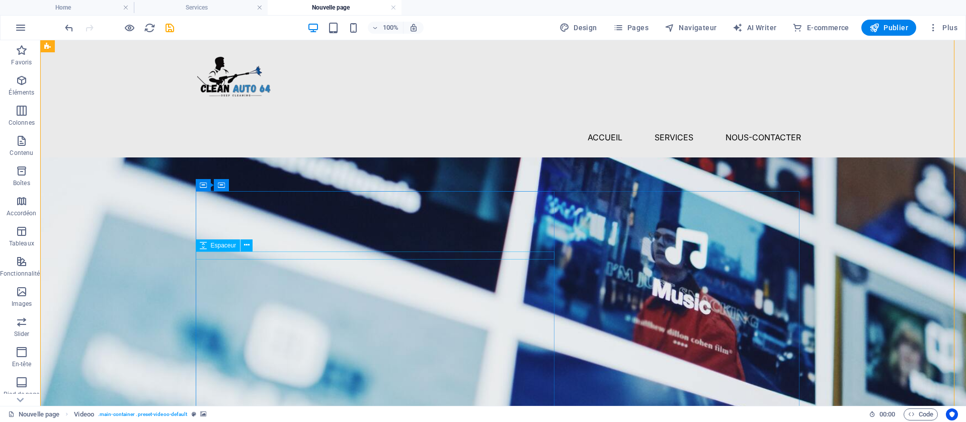
scroll to position [211, 0]
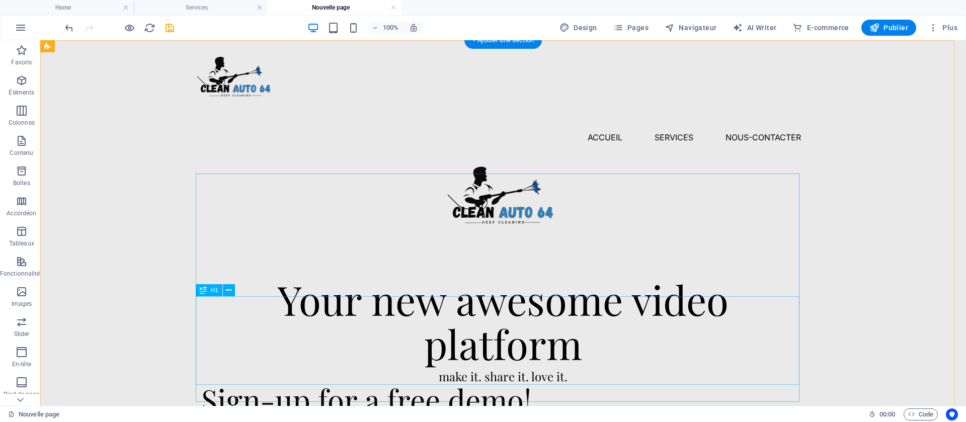
scroll to position [0, 0]
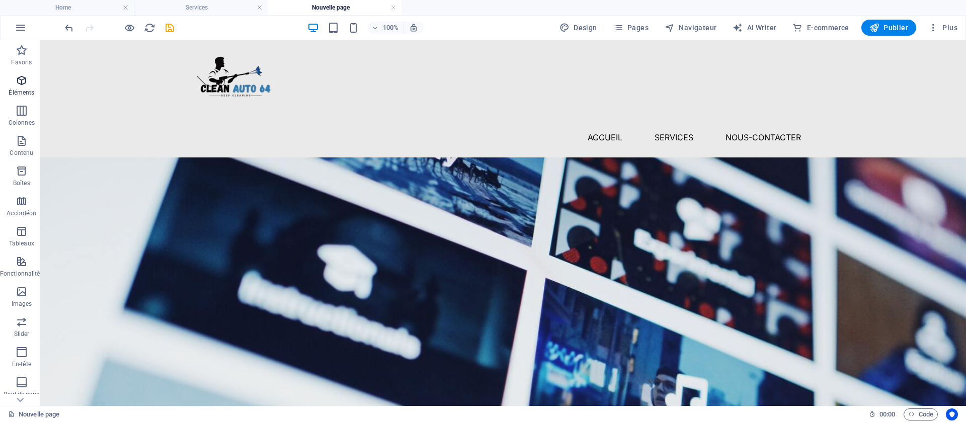
click at [24, 83] on icon "button" at bounding box center [22, 80] width 12 height 12
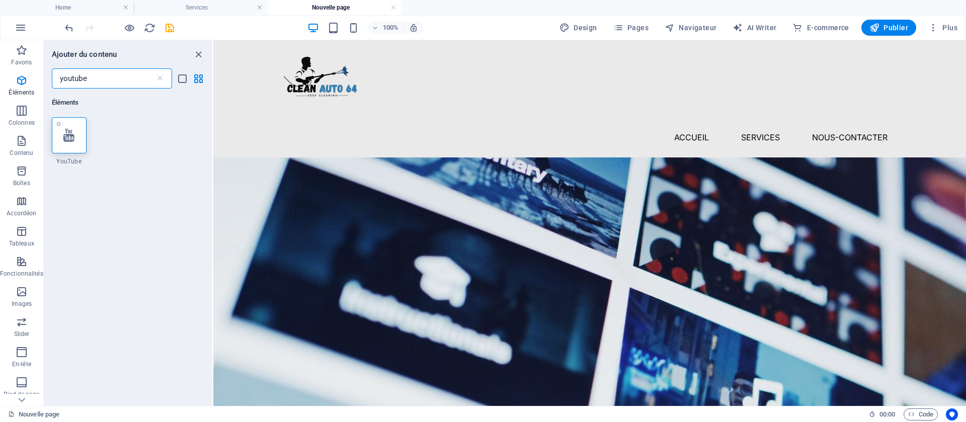
type input "youtube"
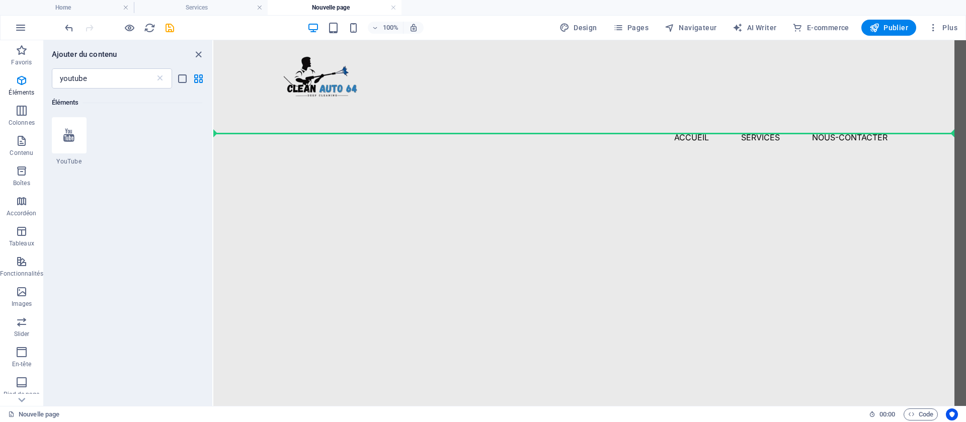
select select "ar16_9"
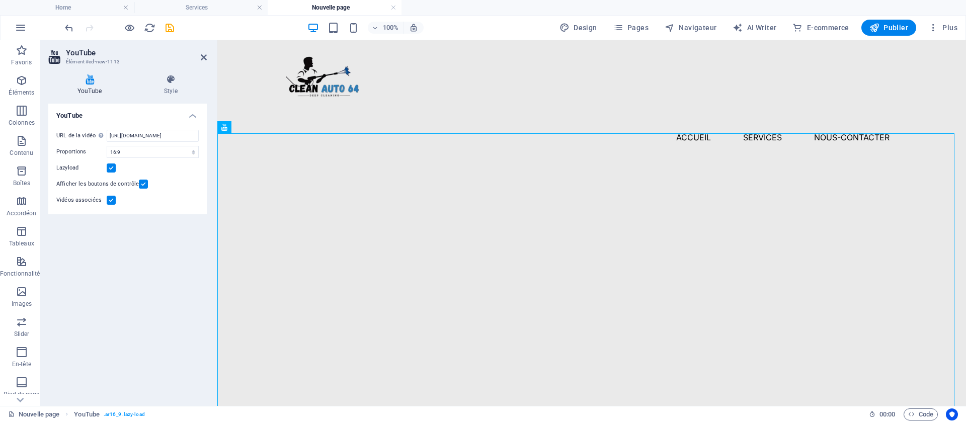
click at [211, 54] on aside "YouTube Élément #ed-new-1113 YouTube Style YouTube URL de la vidéo Insérer (ou …" at bounding box center [128, 223] width 177 height 366
click at [201, 58] on icon at bounding box center [204, 57] width 6 height 8
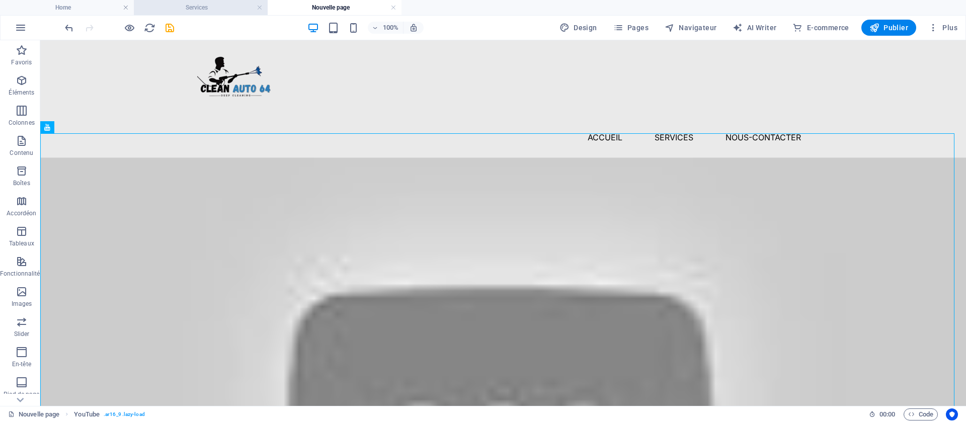
click at [226, 7] on h4 "Services" at bounding box center [201, 7] width 134 height 11
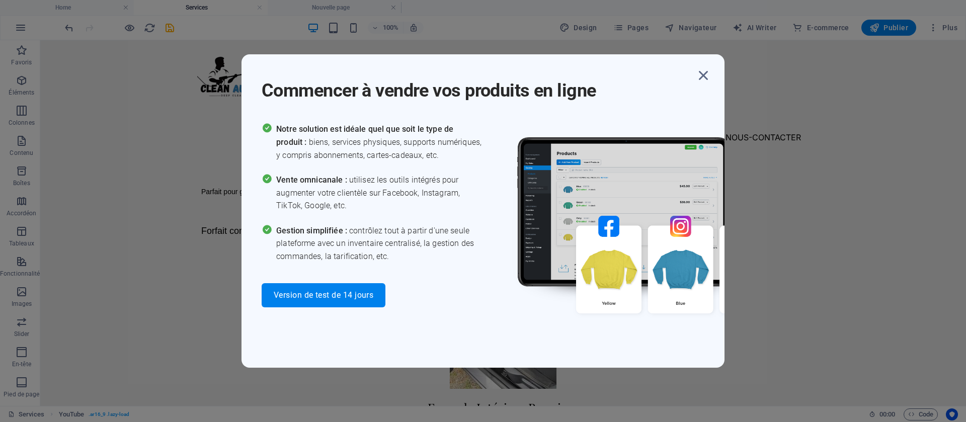
scroll to position [324, 0]
click at [643, 68] on icon "button" at bounding box center [703, 75] width 18 height 18
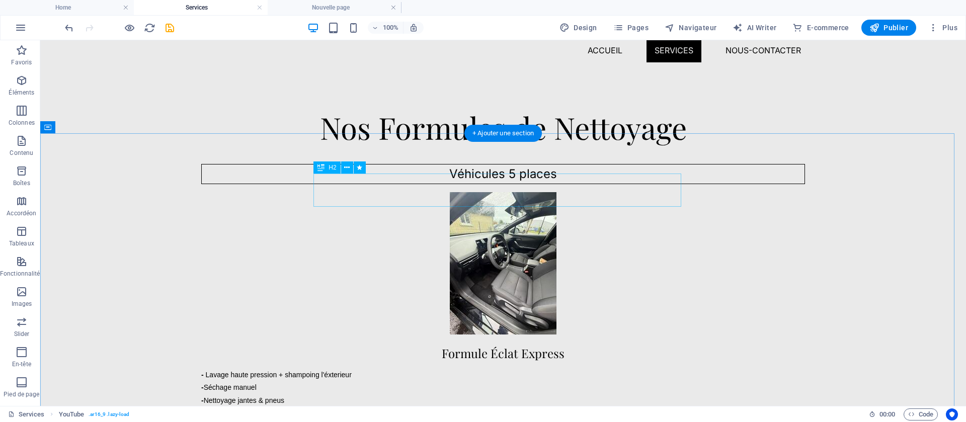
scroll to position [0, 0]
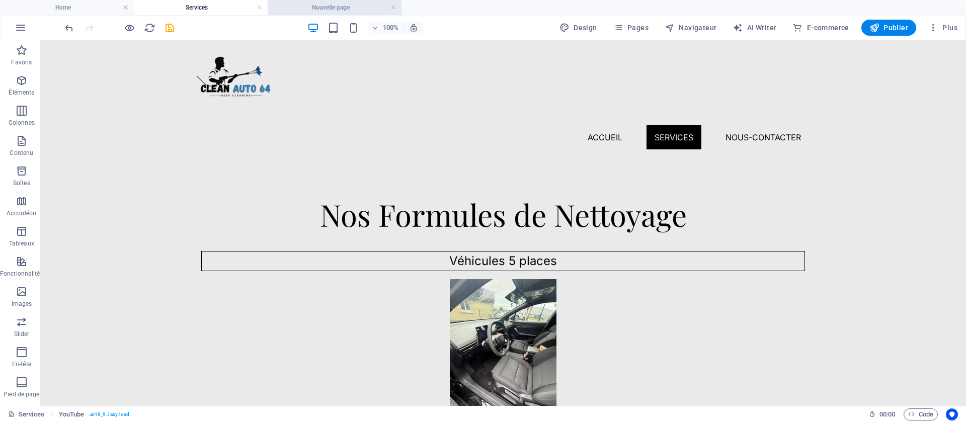
click at [356, 3] on h4 "Nouvelle page" at bounding box center [335, 7] width 134 height 11
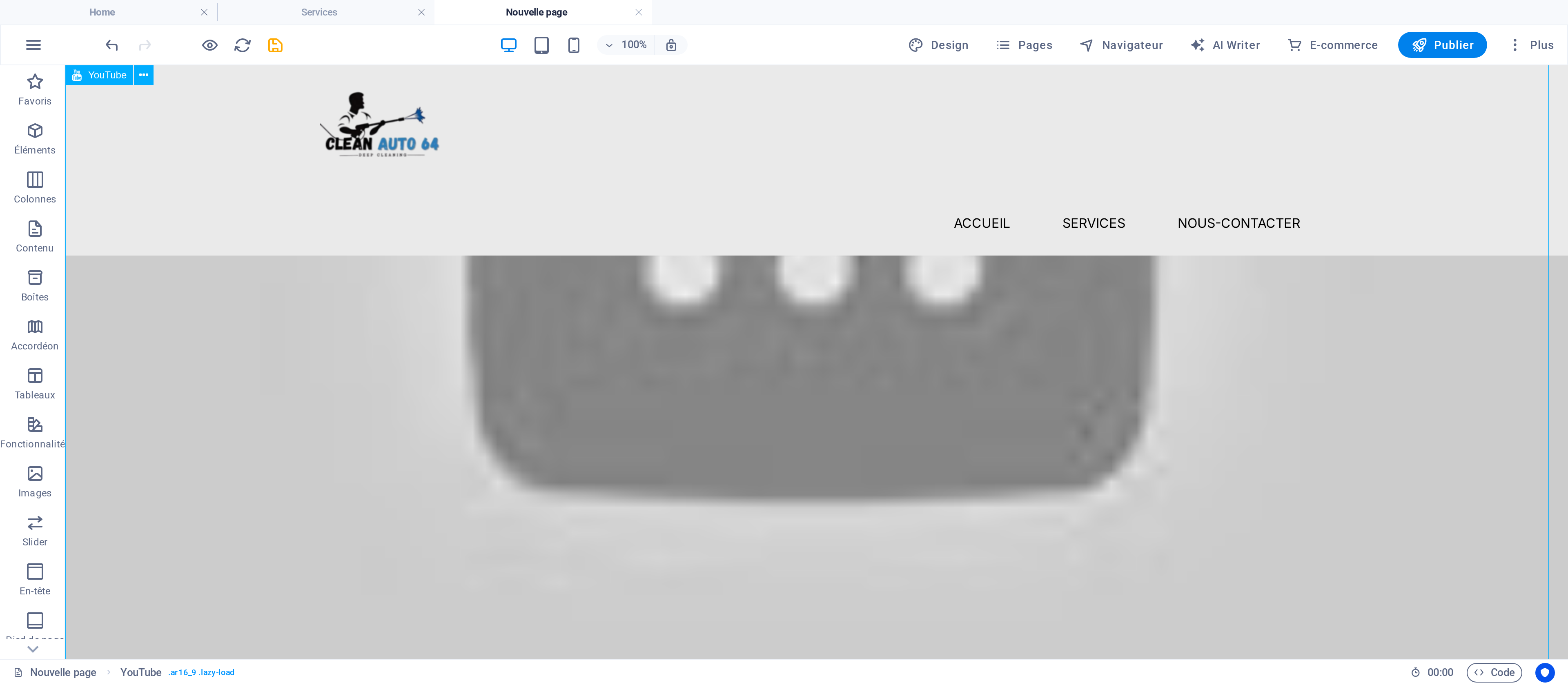
scroll to position [157, 0]
click at [405, 157] on div at bounding box center [408, 124] width 752 height 498
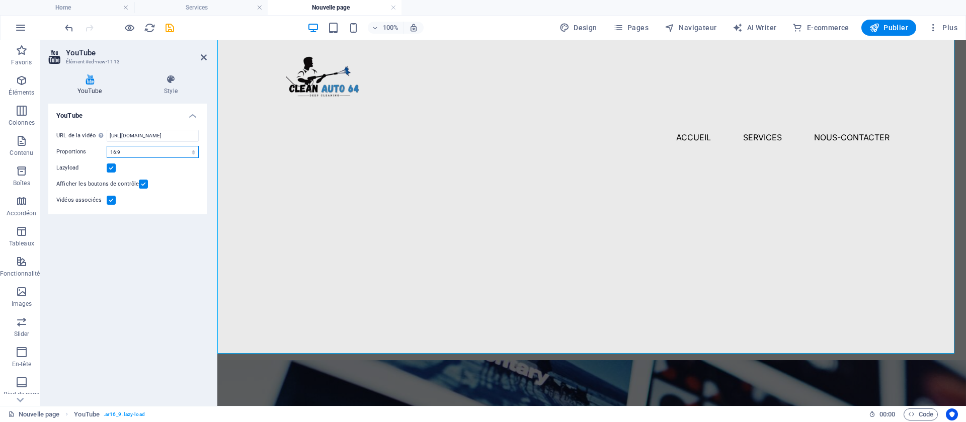
click at [179, 147] on select "16:10 16:9 4:3 2:1 1:1" at bounding box center [153, 152] width 92 height 12
select select "ar2_1"
click at [107, 146] on select "16:10 16:9 4:3 2:1 1:1" at bounding box center [153, 152] width 92 height 12
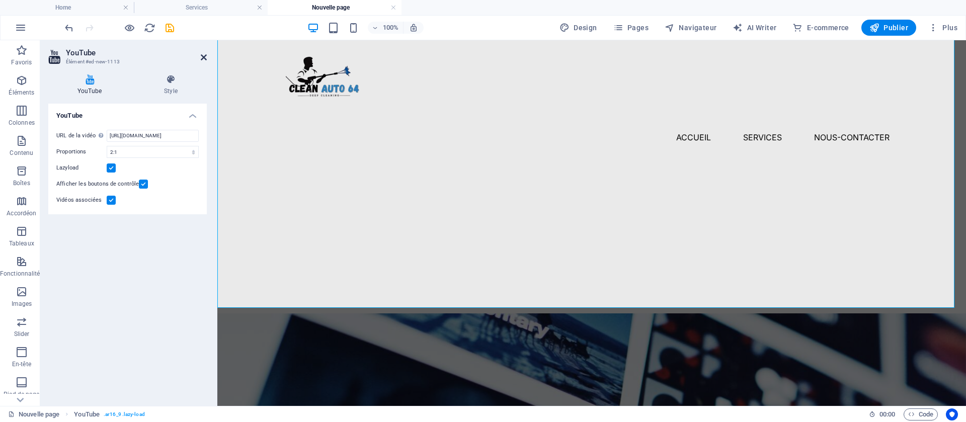
click at [201, 57] on icon at bounding box center [204, 57] width 6 height 8
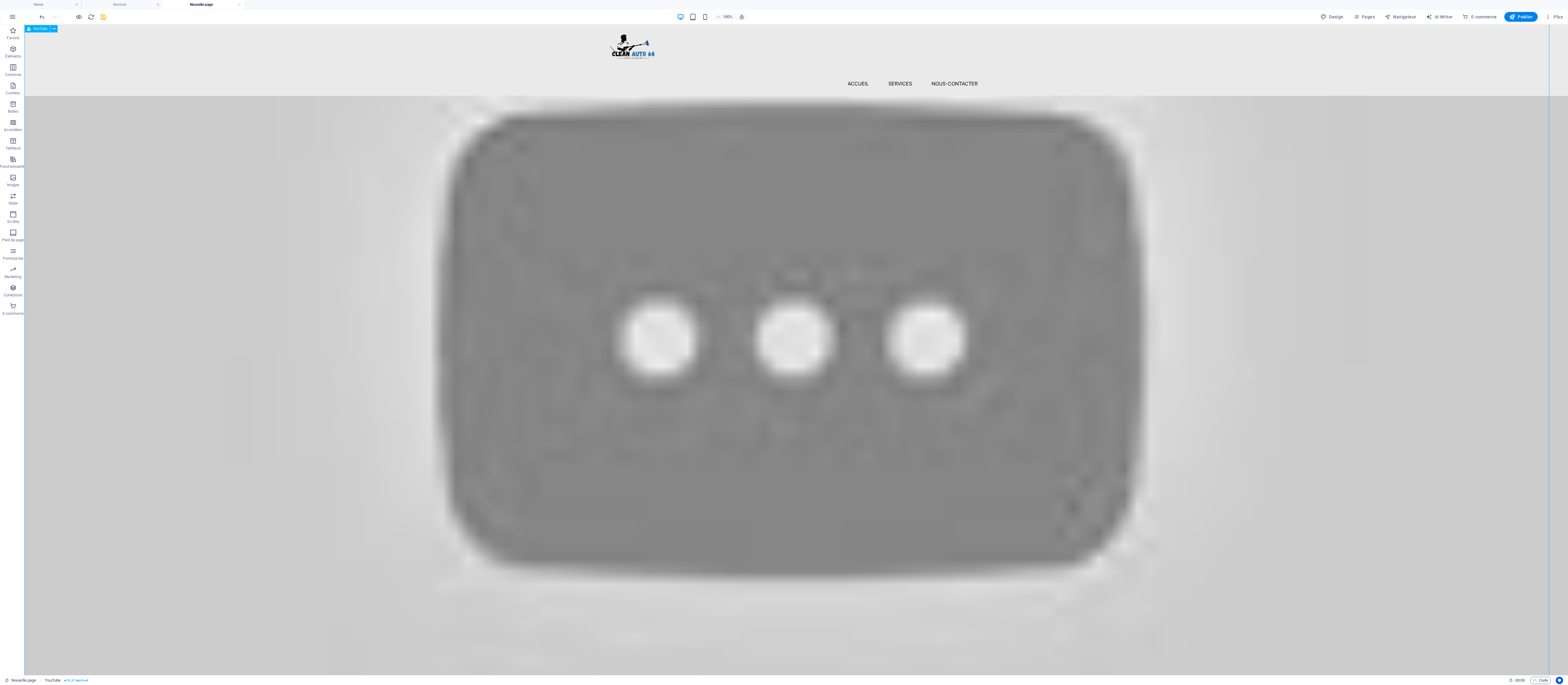
drag, startPoint x: 451, startPoint y: 32, endPoint x: 717, endPoint y: 185, distance: 306.9
click at [391, 171] on div at bounding box center [796, 320] width 1544 height 829
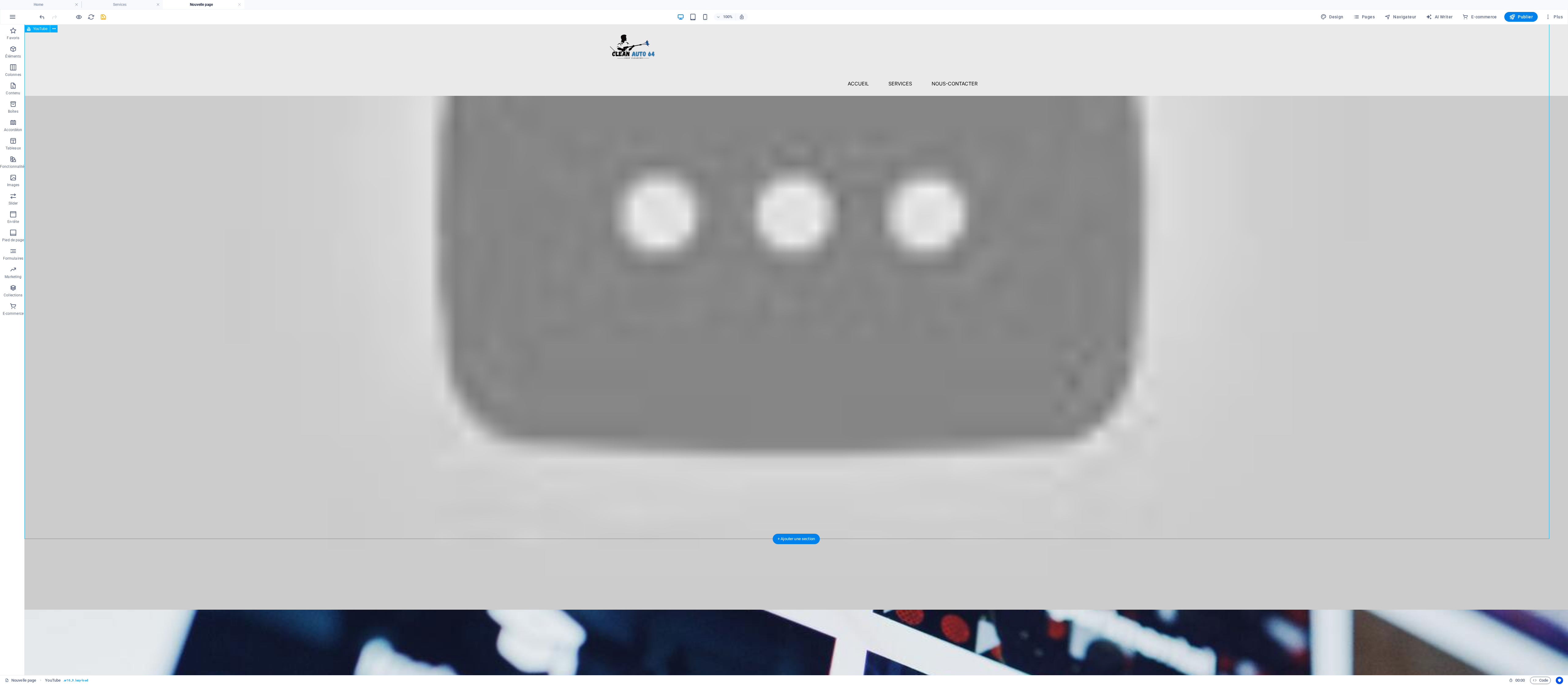
scroll to position [216, 0]
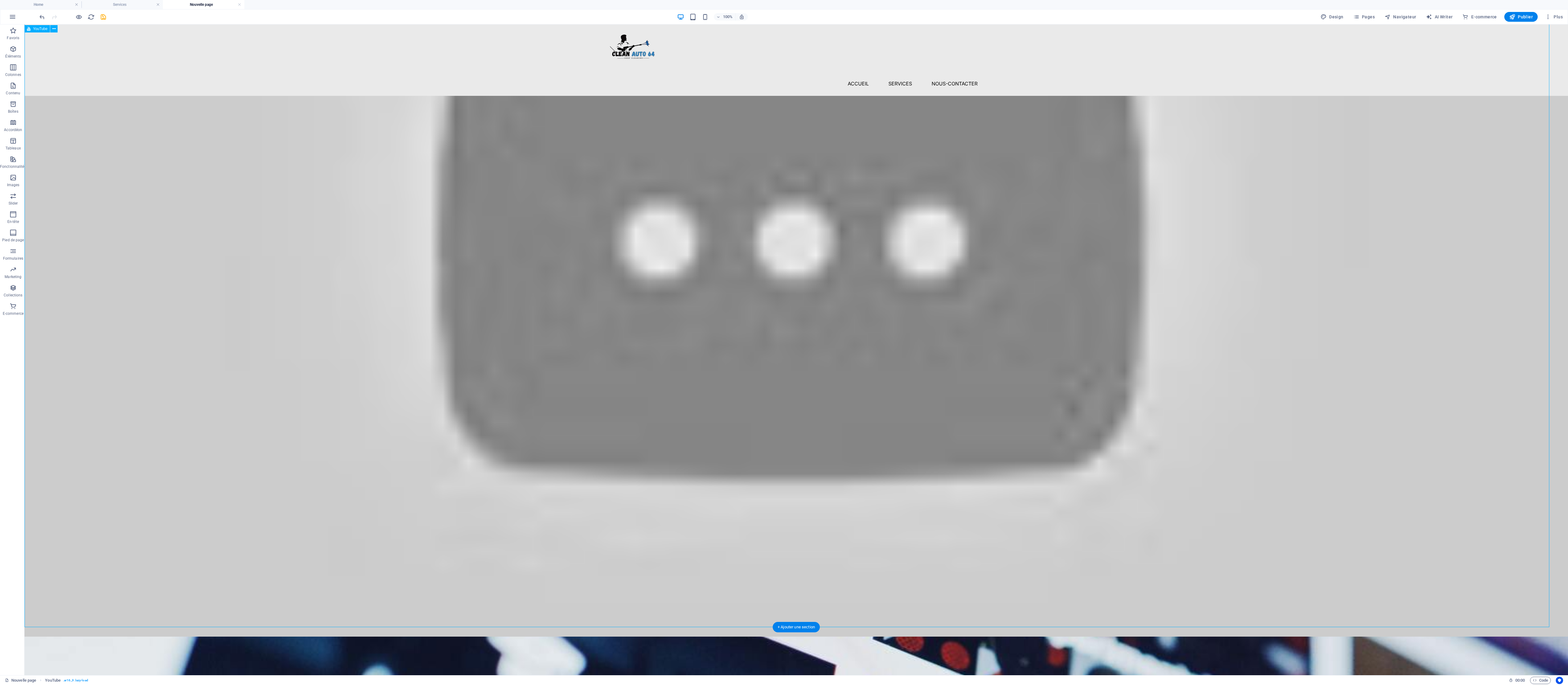
click at [391, 171] on div at bounding box center [796, 222] width 1544 height 829
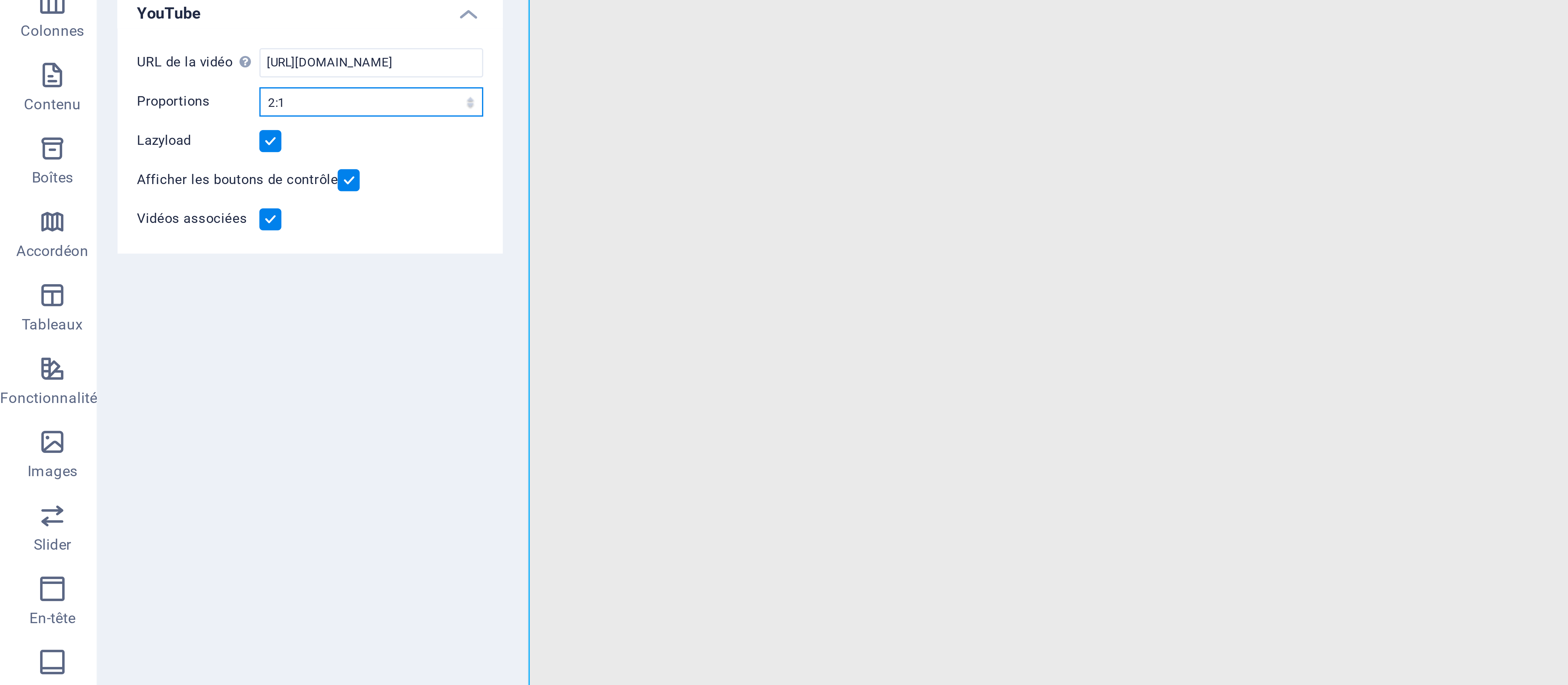
click at [81, 94] on select "16:10 16:9 4:3 2:1 1:1" at bounding box center [93, 93] width 56 height 7
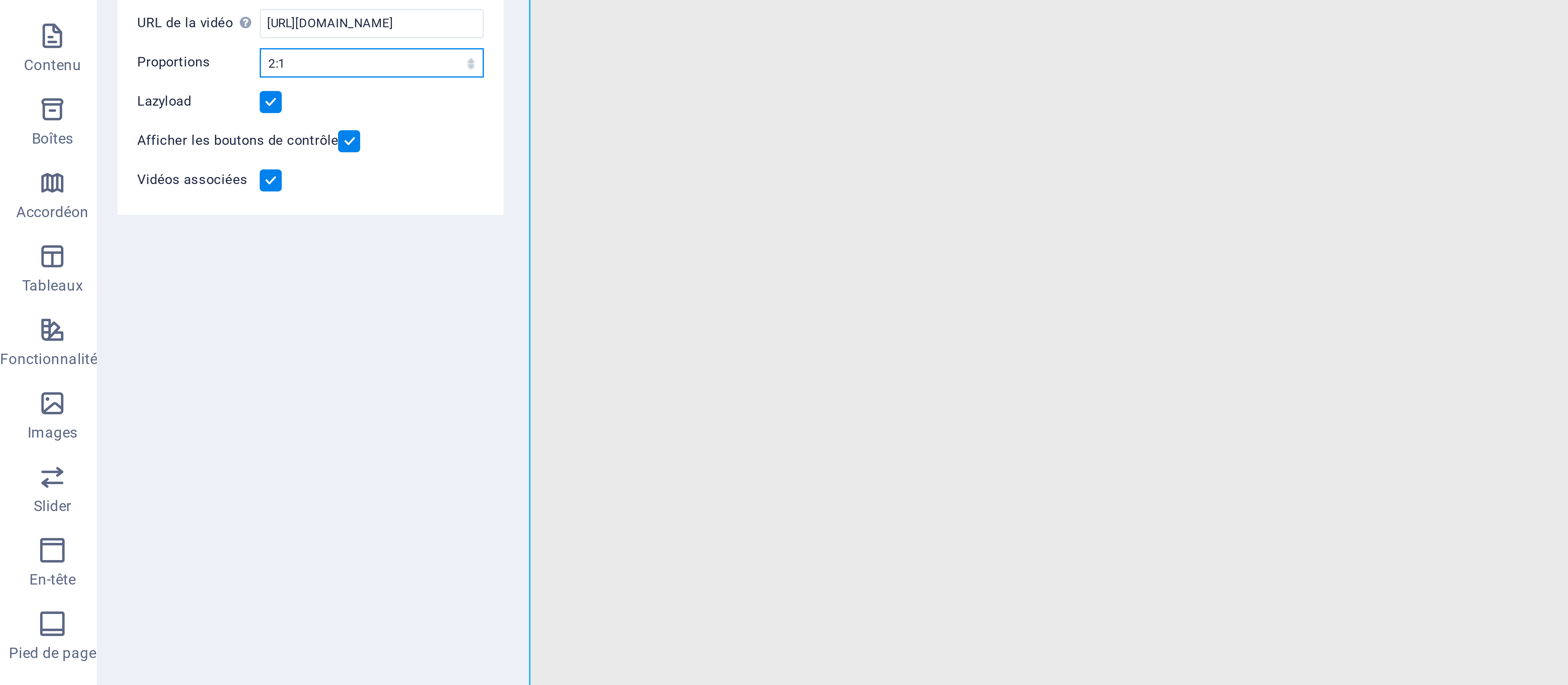
click at [78, 93] on select "16:10 16:9 4:3 2:1 1:1" at bounding box center [93, 93] width 56 height 7
select select "ar16_10"
click at [65, 89] on select "16:10 16:9 4:3 2:1 1:1" at bounding box center [93, 93] width 56 height 7
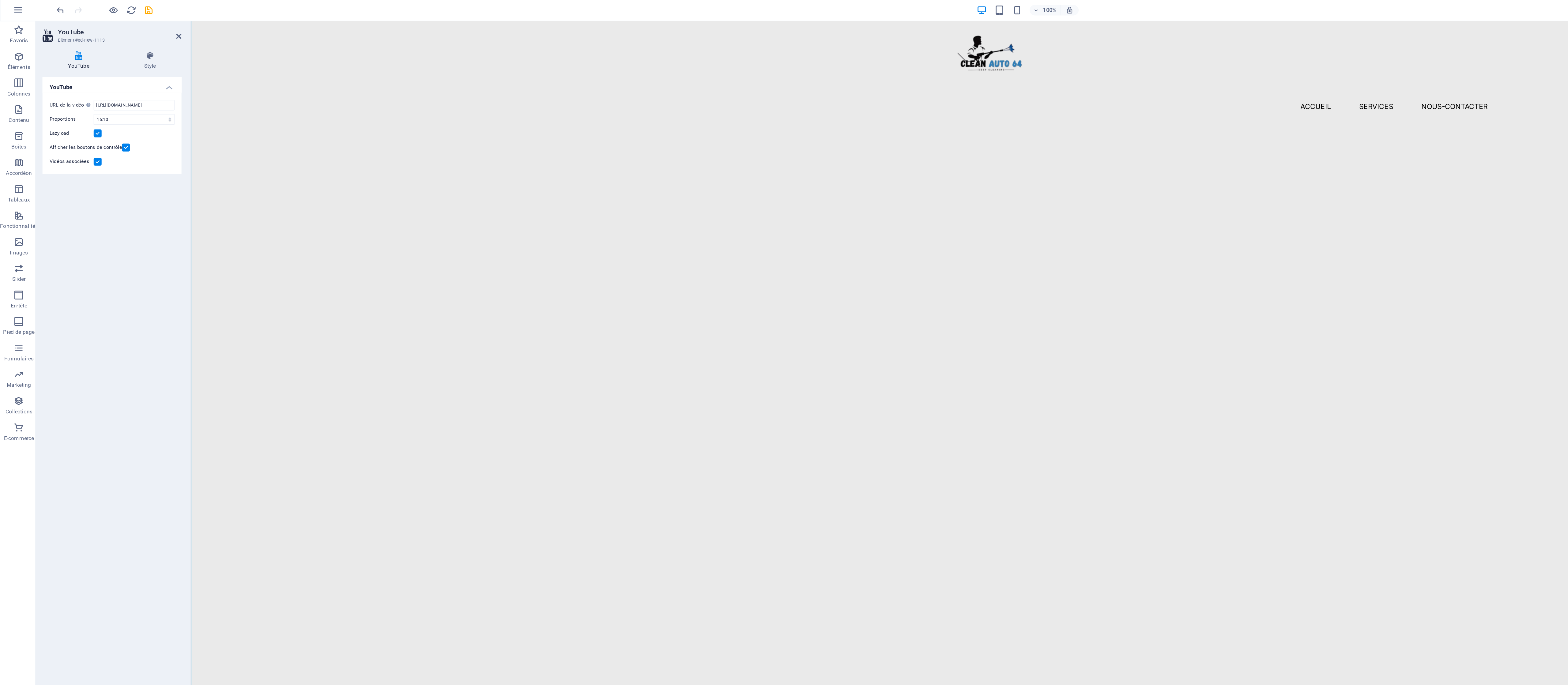
click at [128, 33] on aside "YouTube Élément #ed-new-1113 YouTube Style YouTube URL de la vidéo Insérer (ou …" at bounding box center [78, 350] width 108 height 651
click at [119, 35] on header "YouTube Élément #ed-new-1113" at bounding box center [77, 32] width 96 height 16
click at [129, 34] on aside "YouTube Élément #ed-new-1113 YouTube Style YouTube URL de la vidéo Insérer (ou …" at bounding box center [78, 350] width 108 height 651
click at [121, 34] on h2 "YouTube" at bounding box center [83, 32] width 86 height 5
click at [329, 105] on div at bounding box center [908, 282] width 1436 height 954
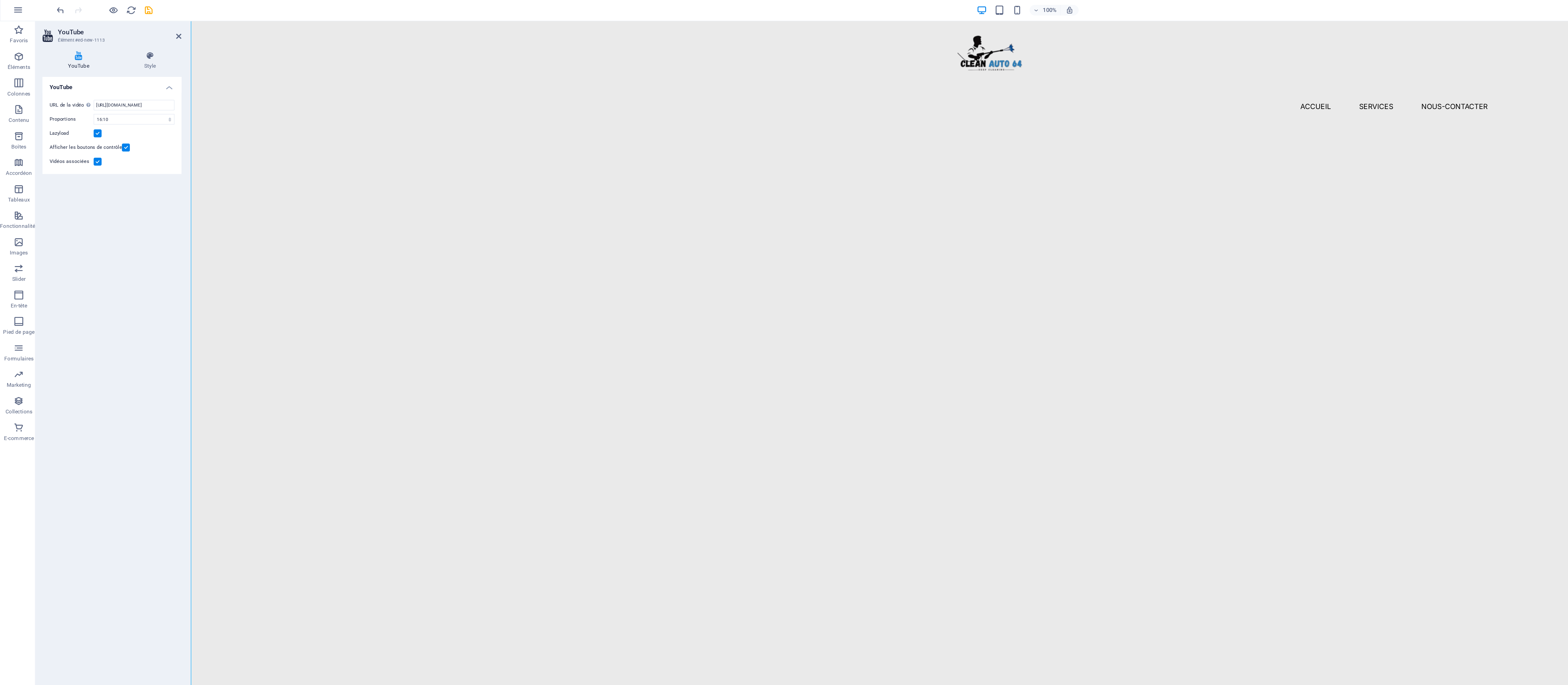
click at [127, 40] on aside "YouTube Élément #ed-new-1113 YouTube Style YouTube URL de la vidéo Insérer (ou …" at bounding box center [78, 350] width 108 height 651
click at [125, 36] on icon at bounding box center [124, 35] width 4 height 5
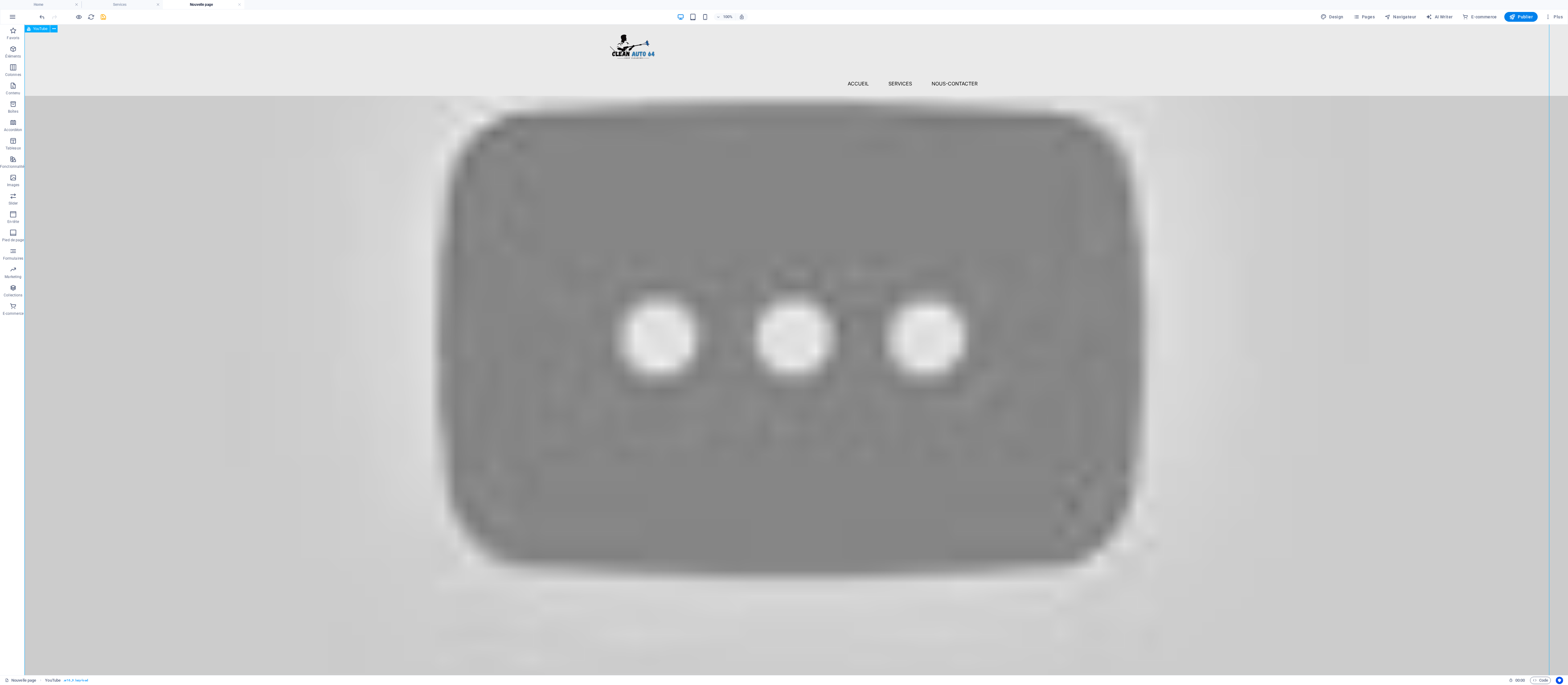
click at [391, 171] on div at bounding box center [796, 319] width 1544 height 1022
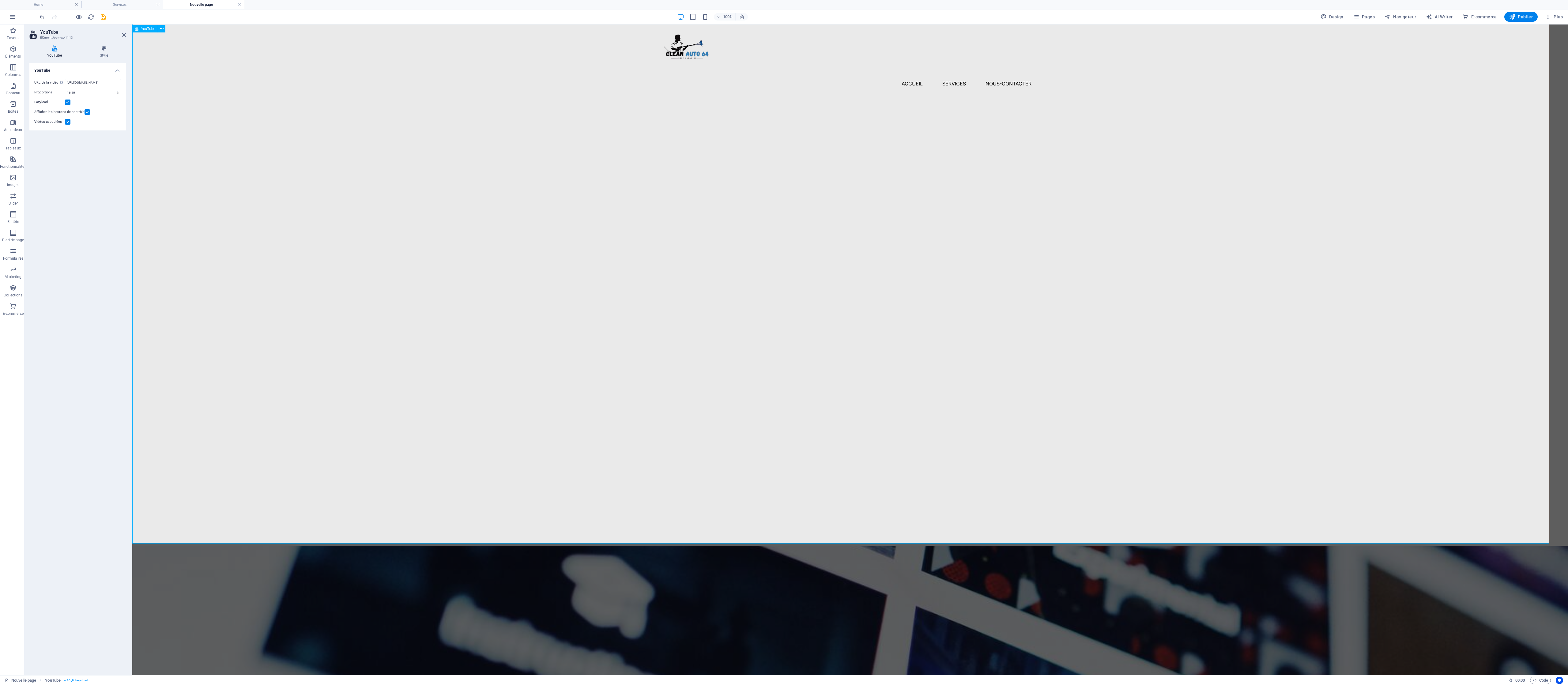
scroll to position [423, 0]
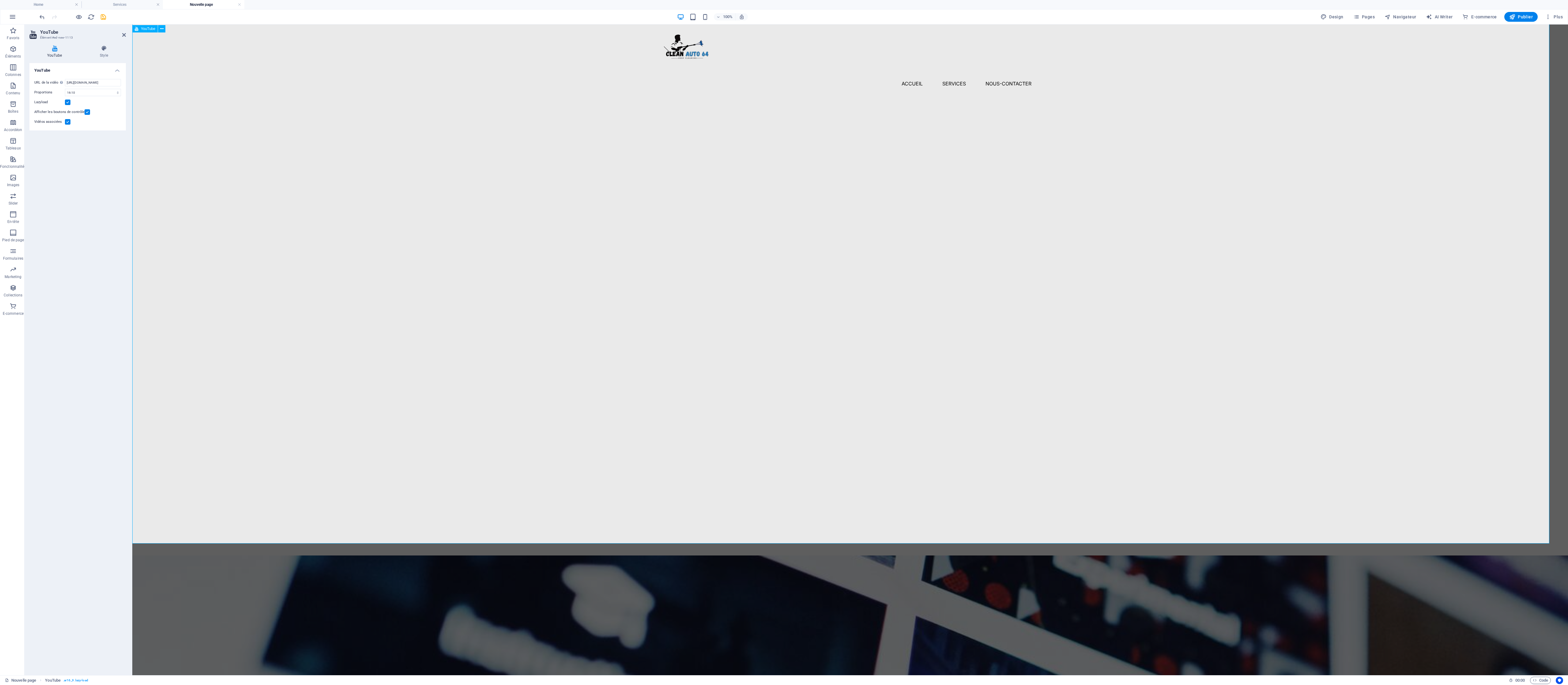
click at [391, 171] on div at bounding box center [850, 78] width 1436 height 954
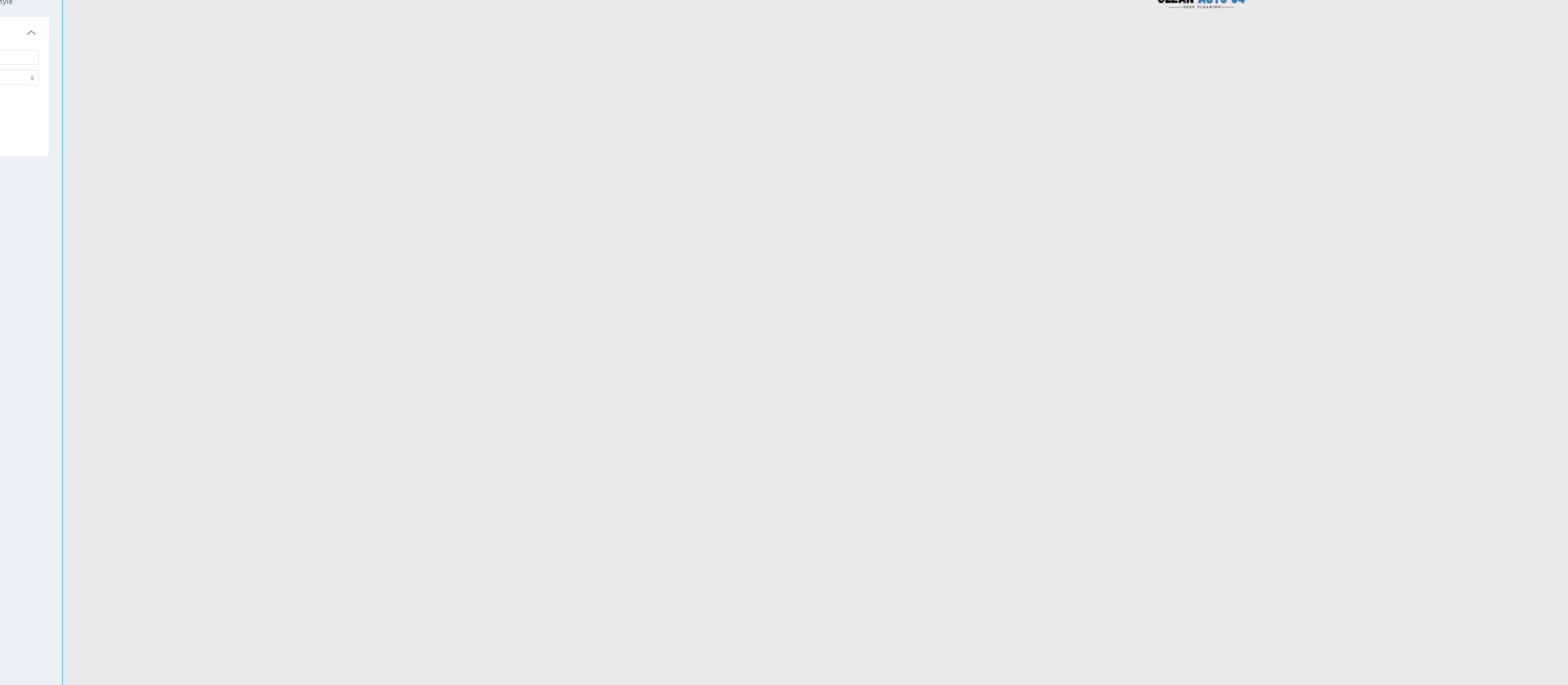
scroll to position [413, 0]
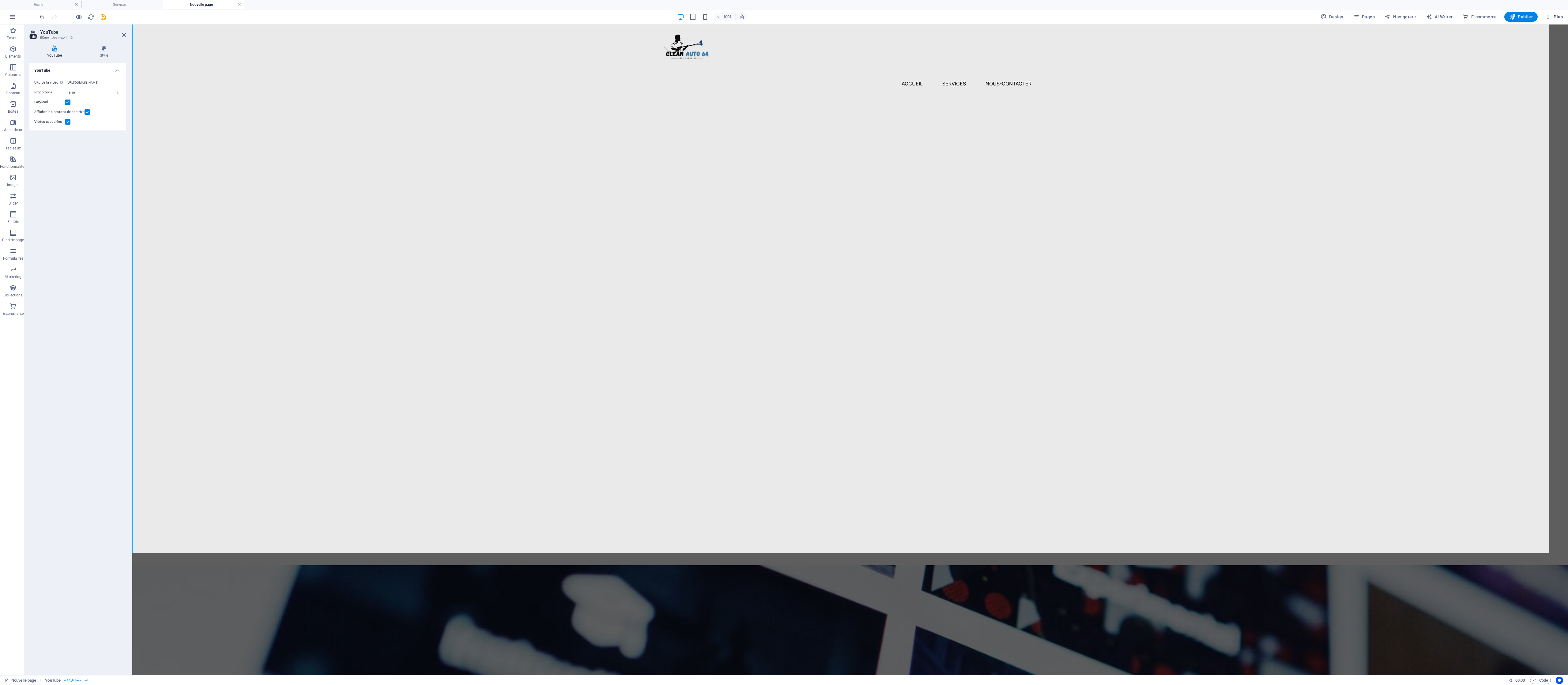
click at [391, 18] on icon "button" at bounding box center [1548, 17] width 6 height 6
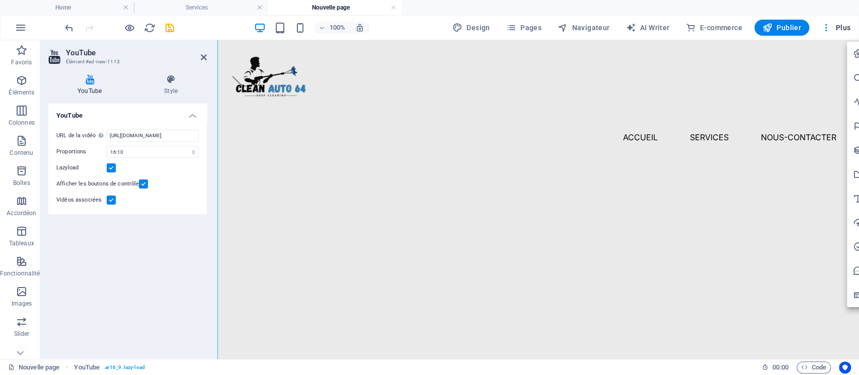
scroll to position [94, 0]
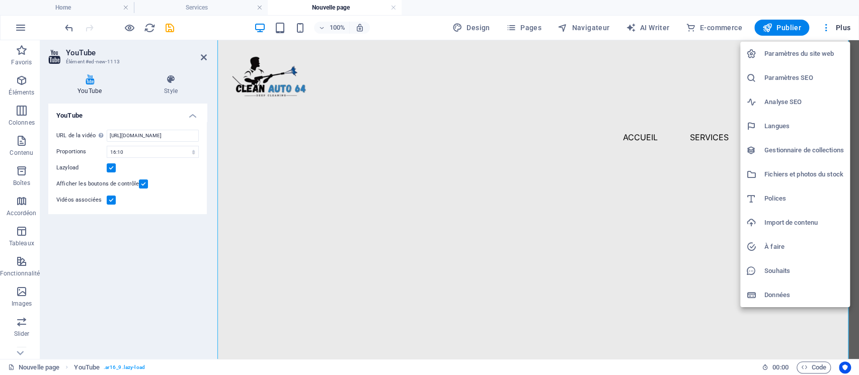
drag, startPoint x: 2540, startPoint y: 14, endPoint x: 591, endPoint y: 200, distance: 1957.4
click at [591, 200] on div at bounding box center [429, 187] width 859 height 375
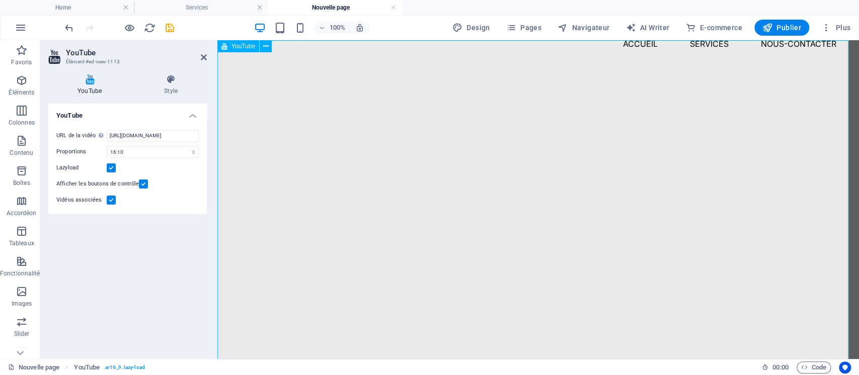
scroll to position [0, 0]
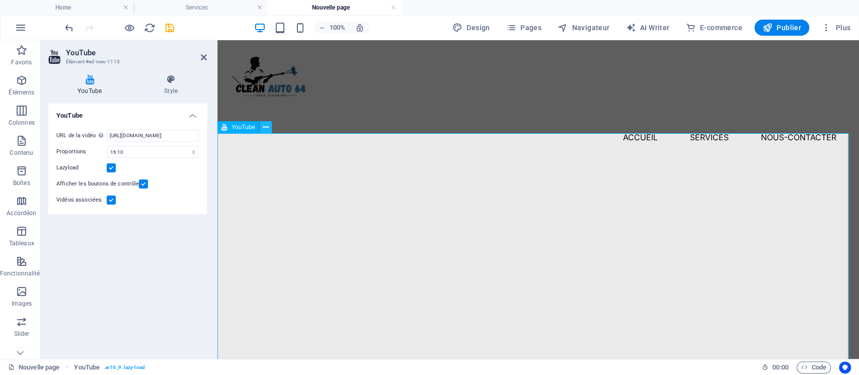
click at [262, 130] on button at bounding box center [266, 127] width 12 height 12
click at [229, 124] on div "YouTube" at bounding box center [238, 127] width 42 height 12
click at [166, 78] on icon at bounding box center [171, 79] width 72 height 10
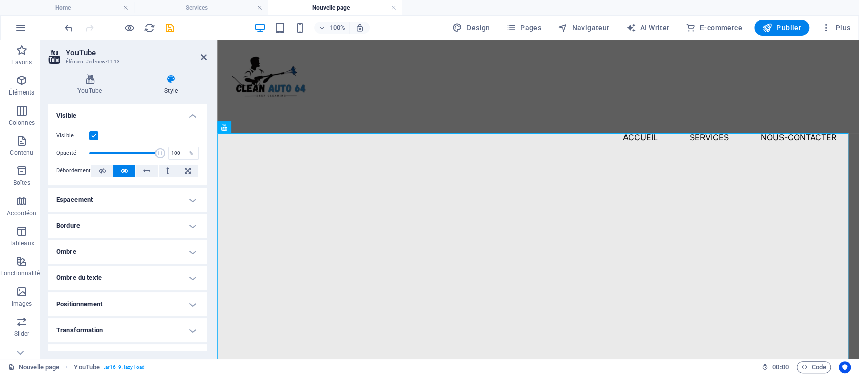
click at [167, 198] on h4 "Espacement" at bounding box center [127, 200] width 158 height 24
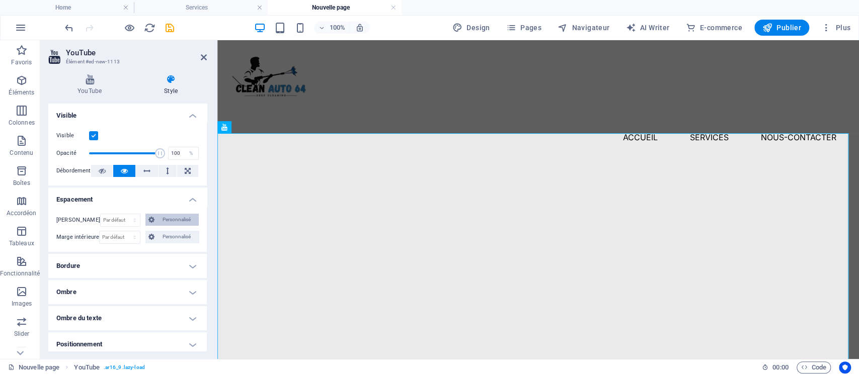
click at [169, 218] on span "Personnalisé" at bounding box center [176, 220] width 38 height 12
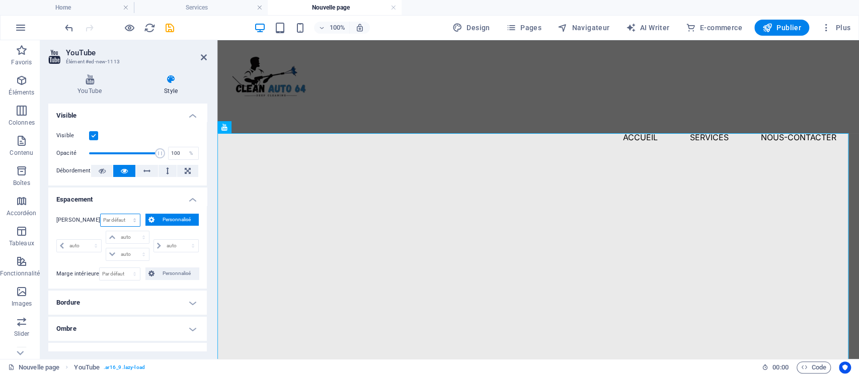
click at [131, 225] on select "Par défaut auto px % rem vw vh Personnalisé" at bounding box center [121, 220] width 40 height 12
select select "px"
click at [123, 214] on select "Par défaut auto px % rem vw vh Personnalisé" at bounding box center [121, 220] width 40 height 12
type input "0"
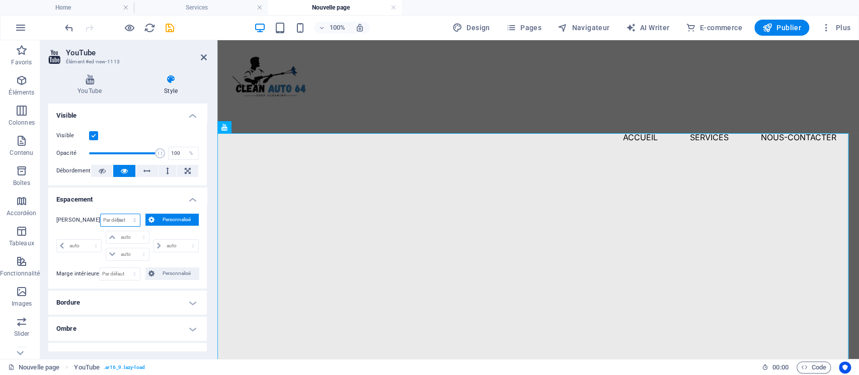
select select "px"
type input "0"
select select "px"
type input "0"
select select "px"
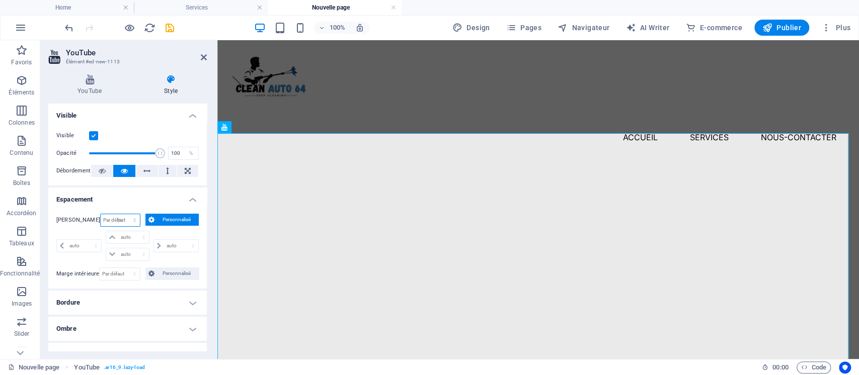
type input "0"
select select "px"
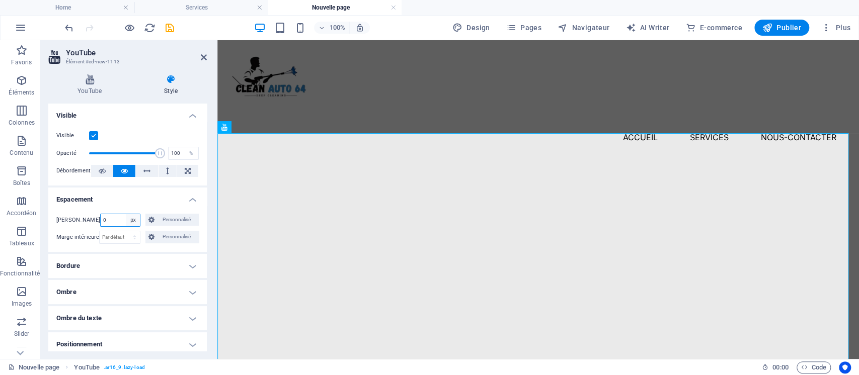
click at [131, 220] on select "Par défaut auto px % rem vw vh Personnalisé" at bounding box center [133, 220] width 14 height 12
select select "%"
click at [126, 214] on select "Par défaut auto px % rem vw vh Personnalisé" at bounding box center [133, 220] width 14 height 12
type input "100"
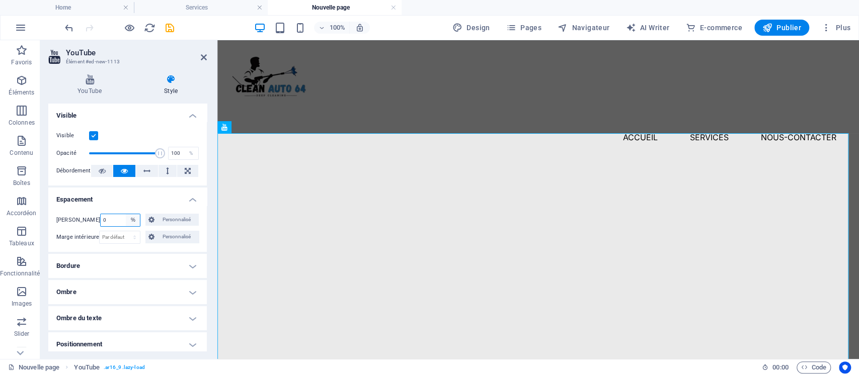
select select "%"
type input "100"
select select "%"
type input "100"
select select "%"
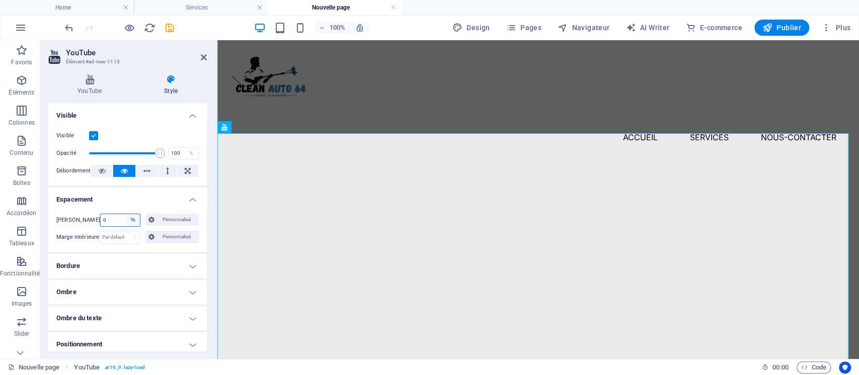
type input "100"
select select "%"
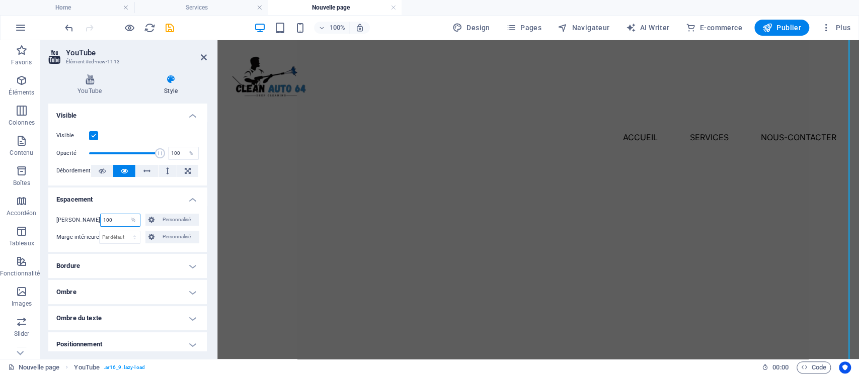
scroll to position [715, 0]
click at [160, 223] on span "Personnalisé" at bounding box center [176, 220] width 38 height 12
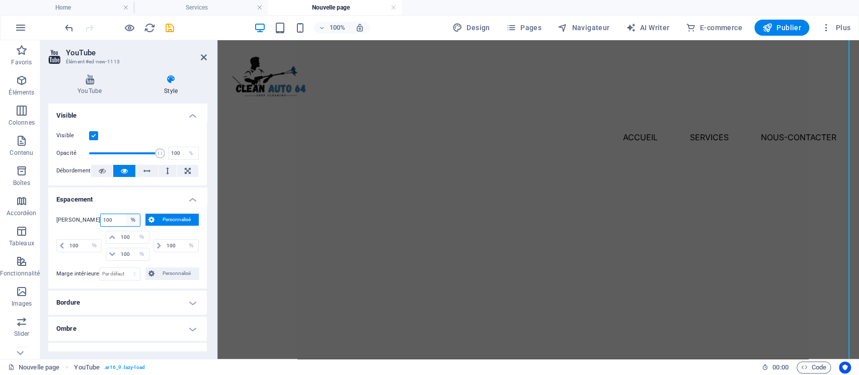
click at [133, 219] on select "Par défaut auto px % rem vw vh Personnalisé" at bounding box center [133, 220] width 14 height 12
select select "default"
click at [126, 214] on select "Par défaut auto px % rem vw vh Personnalisé" at bounding box center [133, 220] width 14 height 12
select select "DISABLED_OPTION_VALUE"
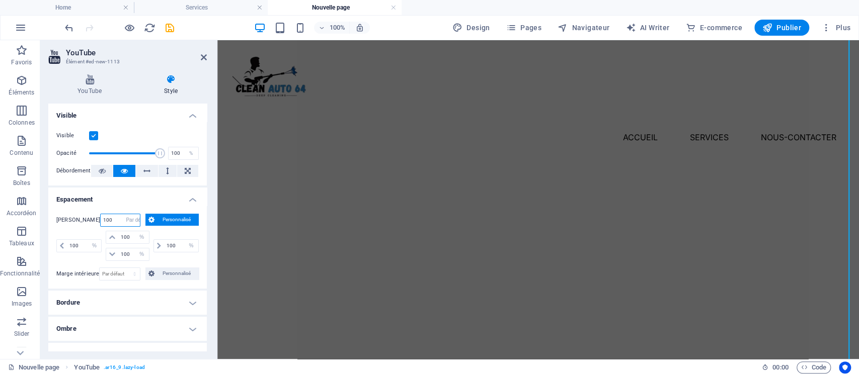
select select "DISABLED_OPTION_VALUE"
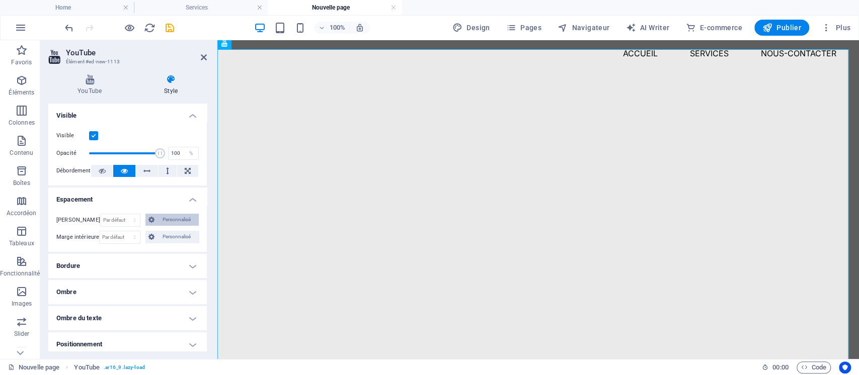
click at [157, 220] on span "Personnalisé" at bounding box center [176, 220] width 38 height 12
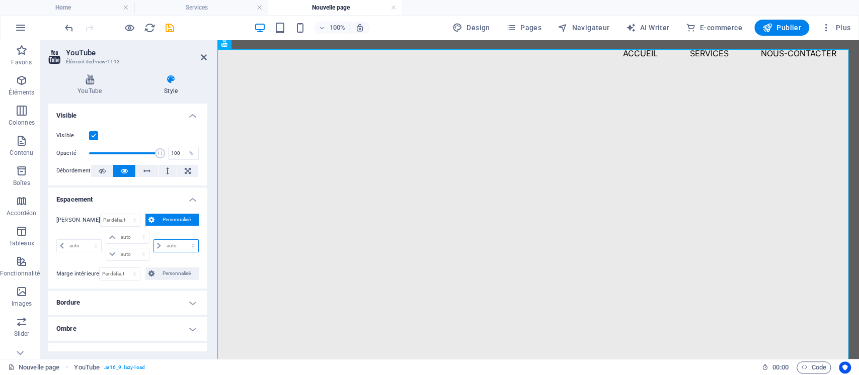
click at [157, 246] on select "auto px % rem vw vh" at bounding box center [176, 246] width 44 height 12
select select "%"
click at [182, 240] on select "auto px % rem vw vh" at bounding box center [176, 246] width 44 height 12
type input "0"
select select "px"
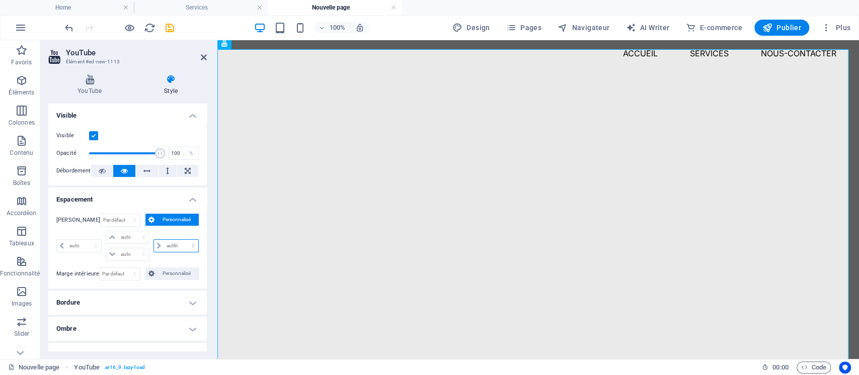
type input "0"
select select "px"
type input "0"
select select "px"
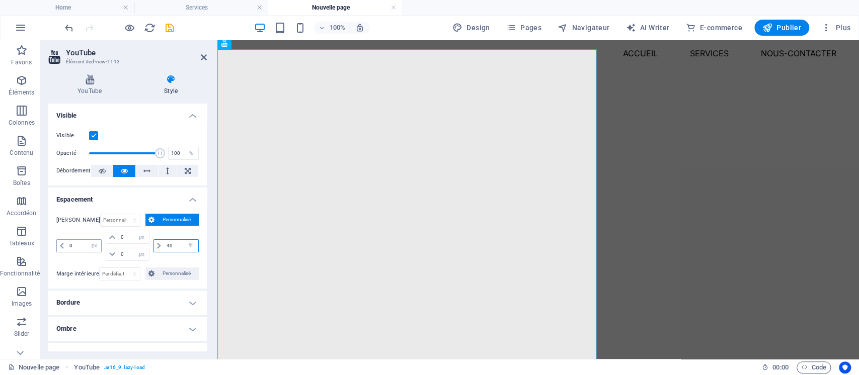
type input "40"
click at [76, 244] on input "0" at bounding box center [84, 246] width 34 height 12
type input "40"
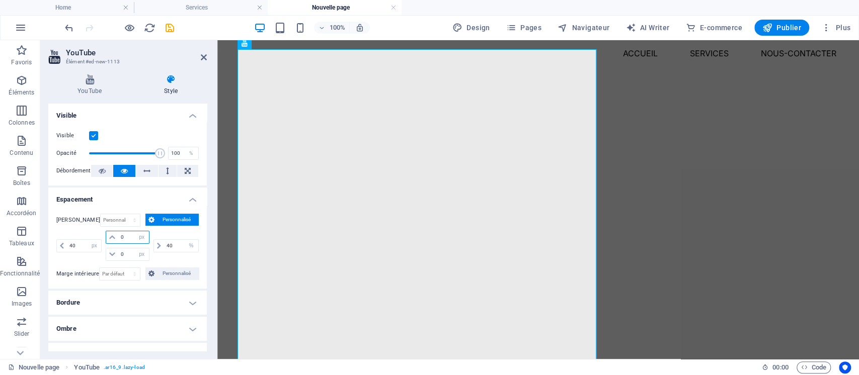
click at [125, 237] on input "0" at bounding box center [133, 237] width 30 height 12
type input "40"
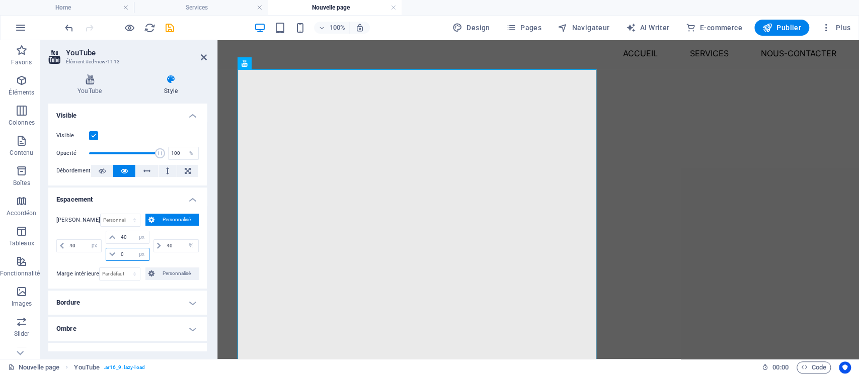
click at [132, 256] on input "0" at bounding box center [133, 255] width 30 height 12
type input "2"
type input "40"
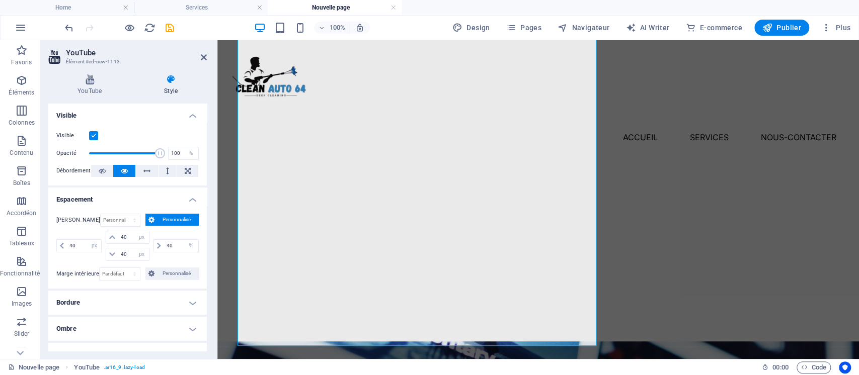
scroll to position [201, 0]
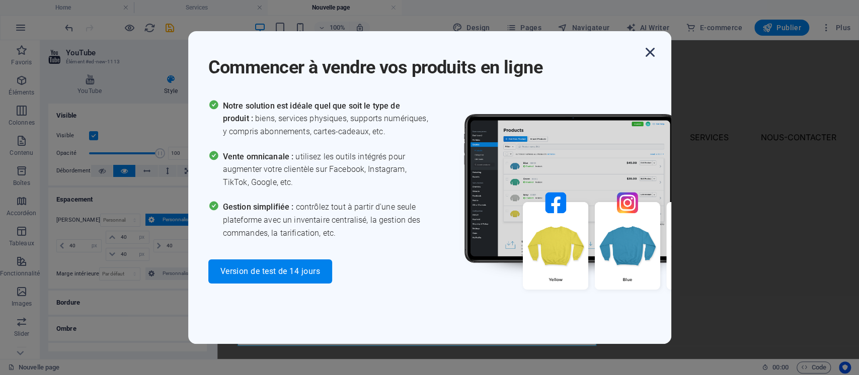
click at [643, 49] on icon "button" at bounding box center [650, 52] width 18 height 18
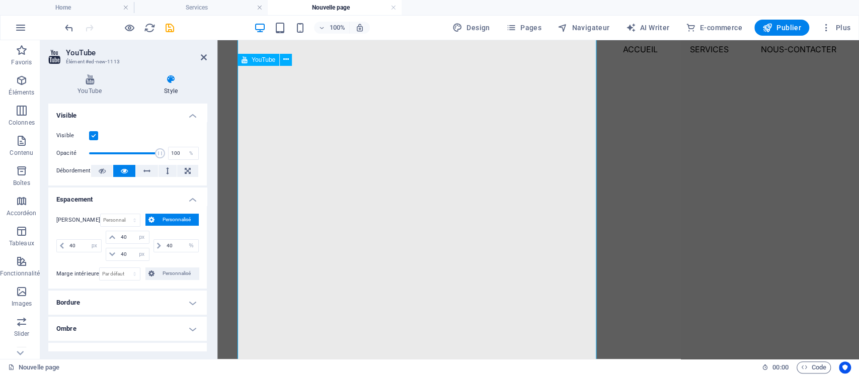
scroll to position [88, 0]
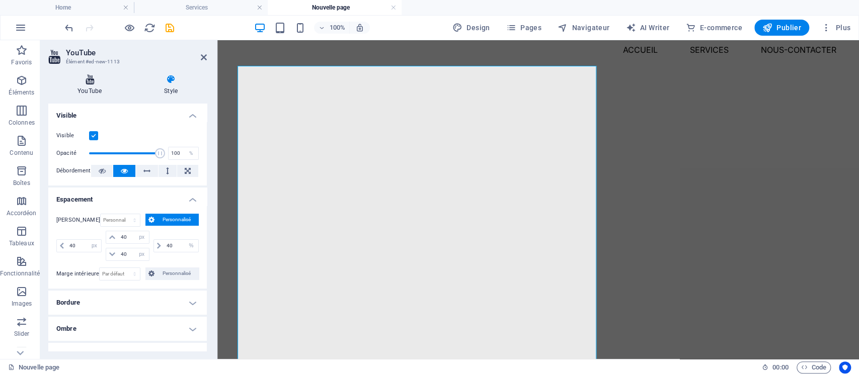
click at [94, 87] on h4 "YouTube" at bounding box center [91, 84] width 87 height 21
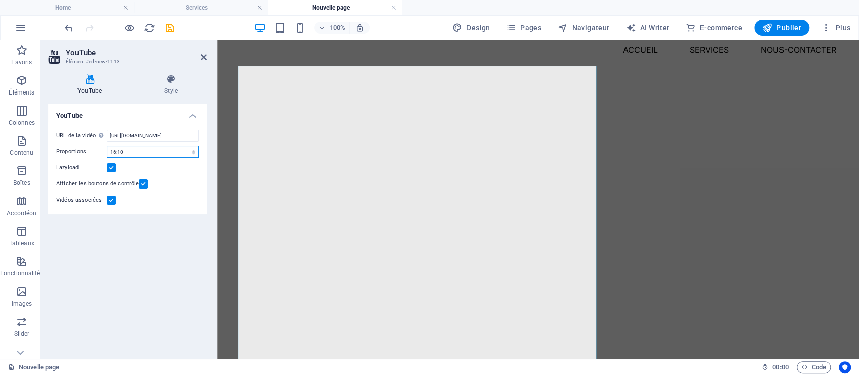
click at [144, 148] on select "16:10 16:9 4:3 2:1 1:1" at bounding box center [153, 152] width 92 height 12
select select "ar16_9"
click at [107, 146] on select "16:10 16:9 4:3 2:1 1:1" at bounding box center [153, 152] width 92 height 12
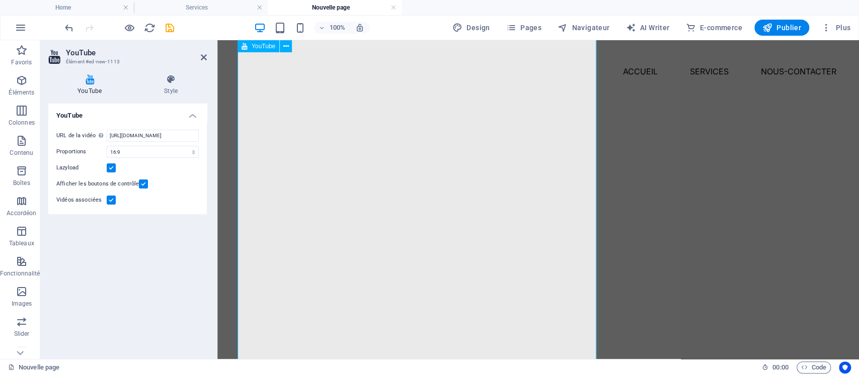
scroll to position [58, 0]
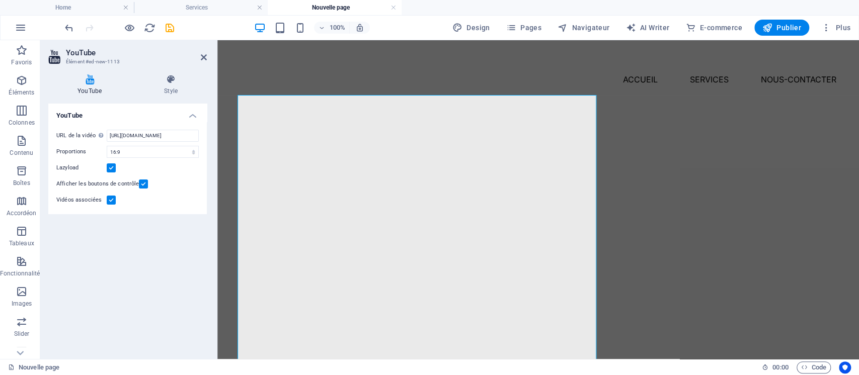
click at [209, 56] on aside "YouTube Élément #ed-new-1113 YouTube Style YouTube URL de la vidéo Insérer (ou …" at bounding box center [128, 199] width 177 height 319
drag, startPoint x: 202, startPoint y: 58, endPoint x: 334, endPoint y: 45, distance: 133.0
click at [202, 58] on icon at bounding box center [204, 57] width 6 height 8
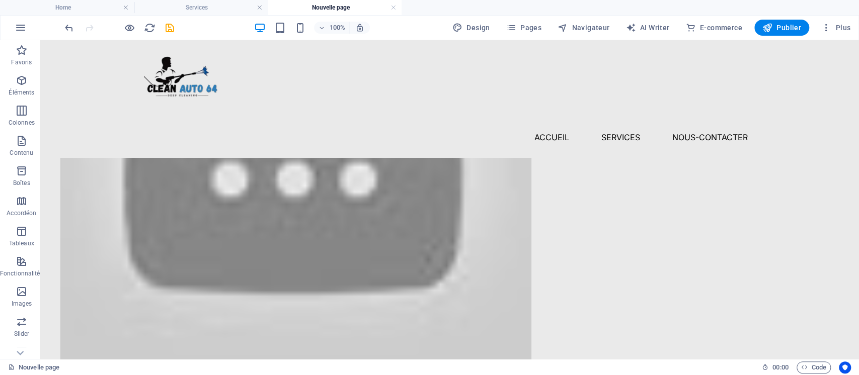
scroll to position [169, 0]
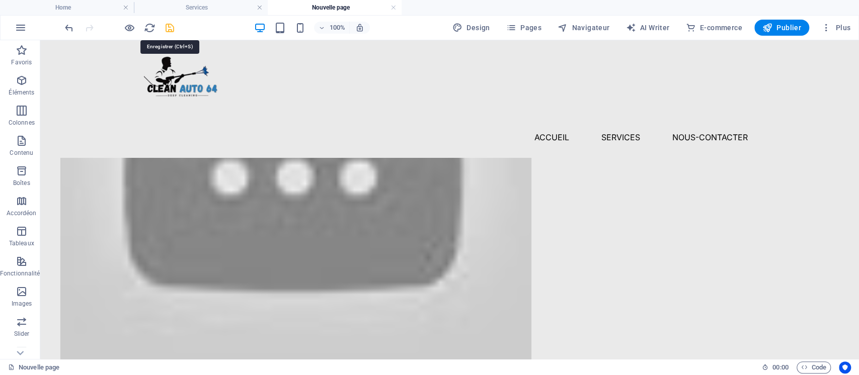
drag, startPoint x: 174, startPoint y: 30, endPoint x: 249, endPoint y: 29, distance: 75.0
click at [174, 30] on icon "save" at bounding box center [170, 28] width 12 height 12
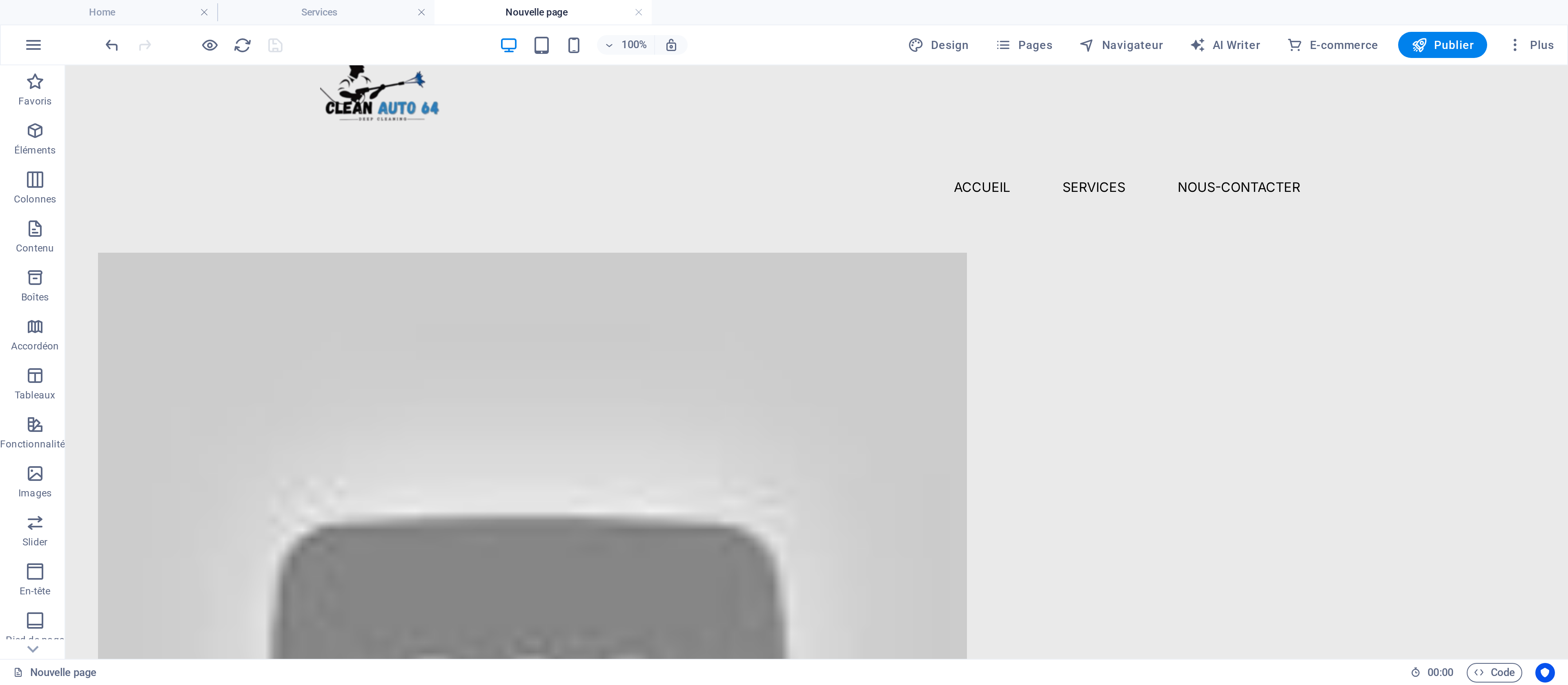
scroll to position [18, 0]
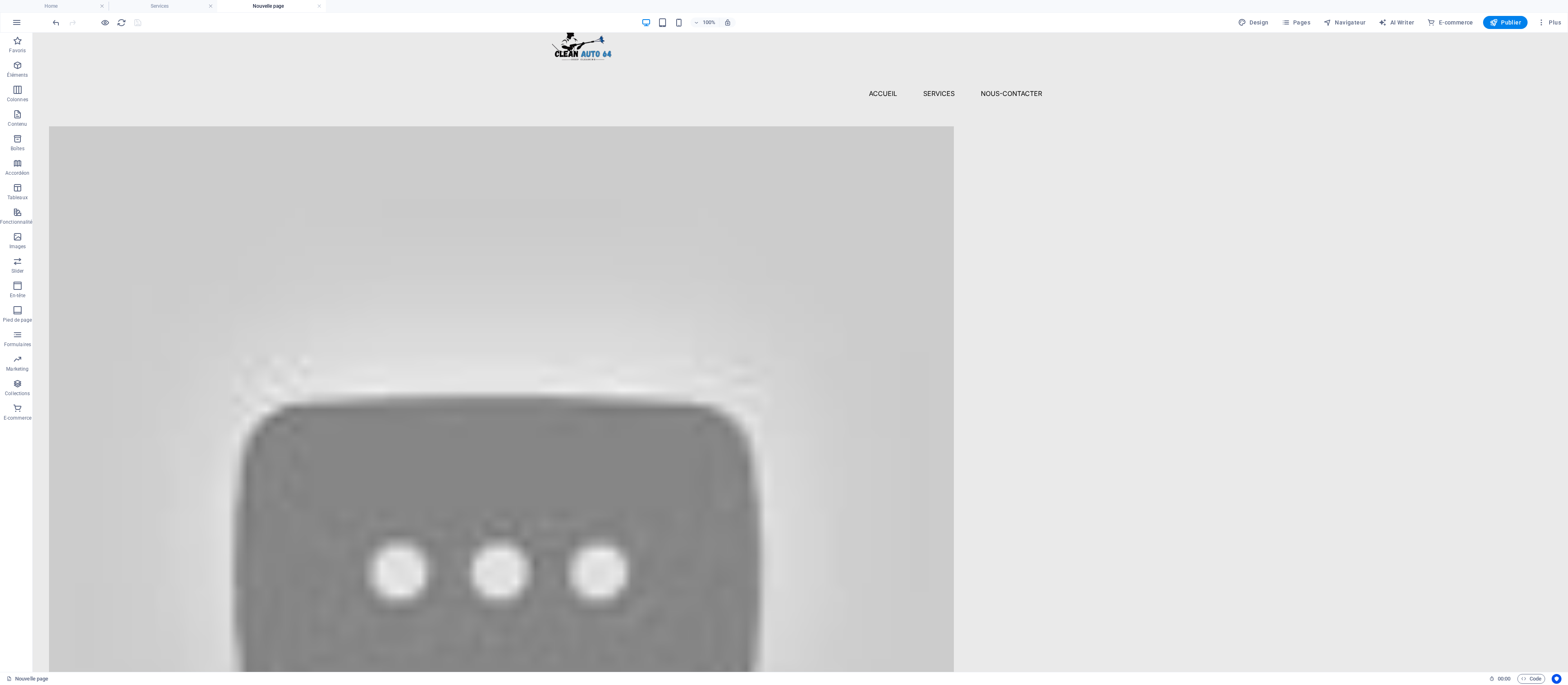
drag, startPoint x: 688, startPoint y: 33, endPoint x: 1013, endPoint y: 355, distance: 457.5
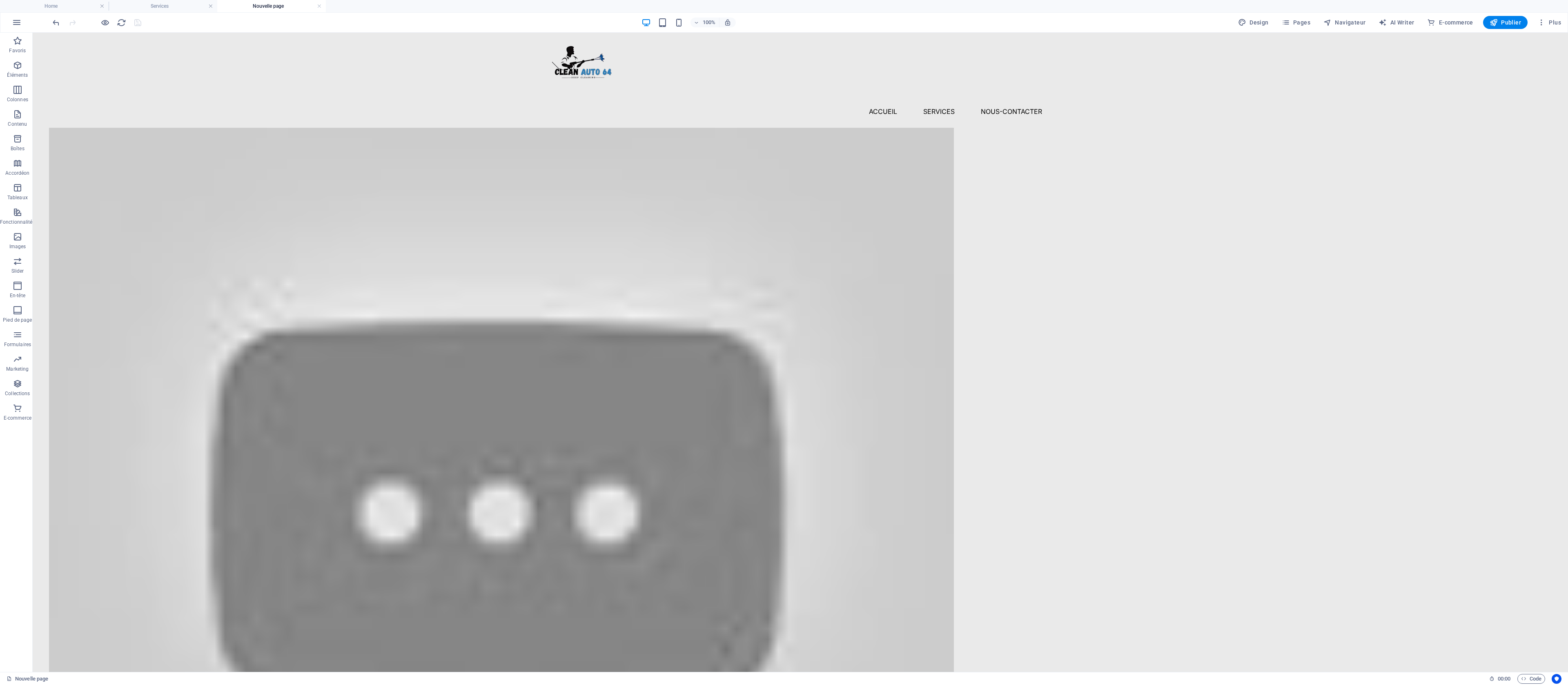
scroll to position [179, 0]
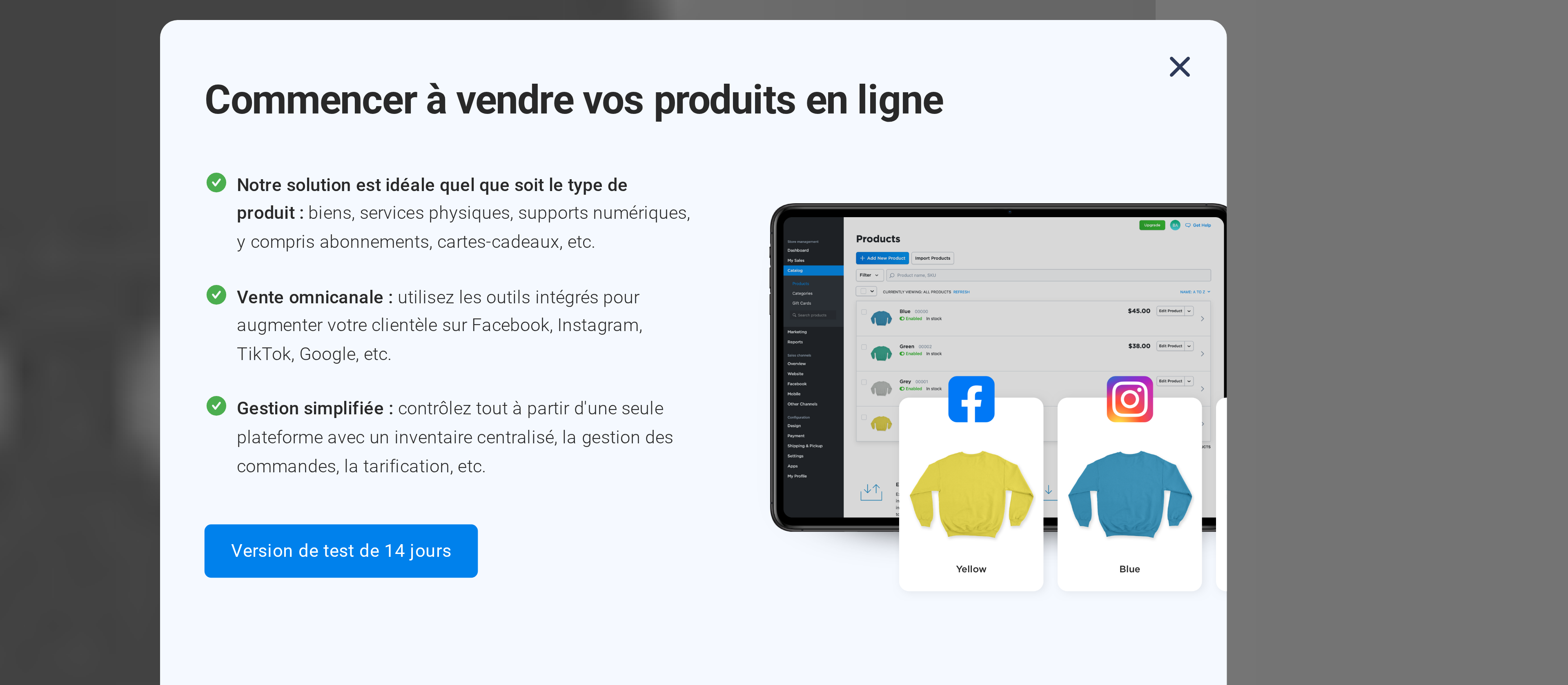
click at [522, 228] on icon "button" at bounding box center [963, 233] width 15 height 15
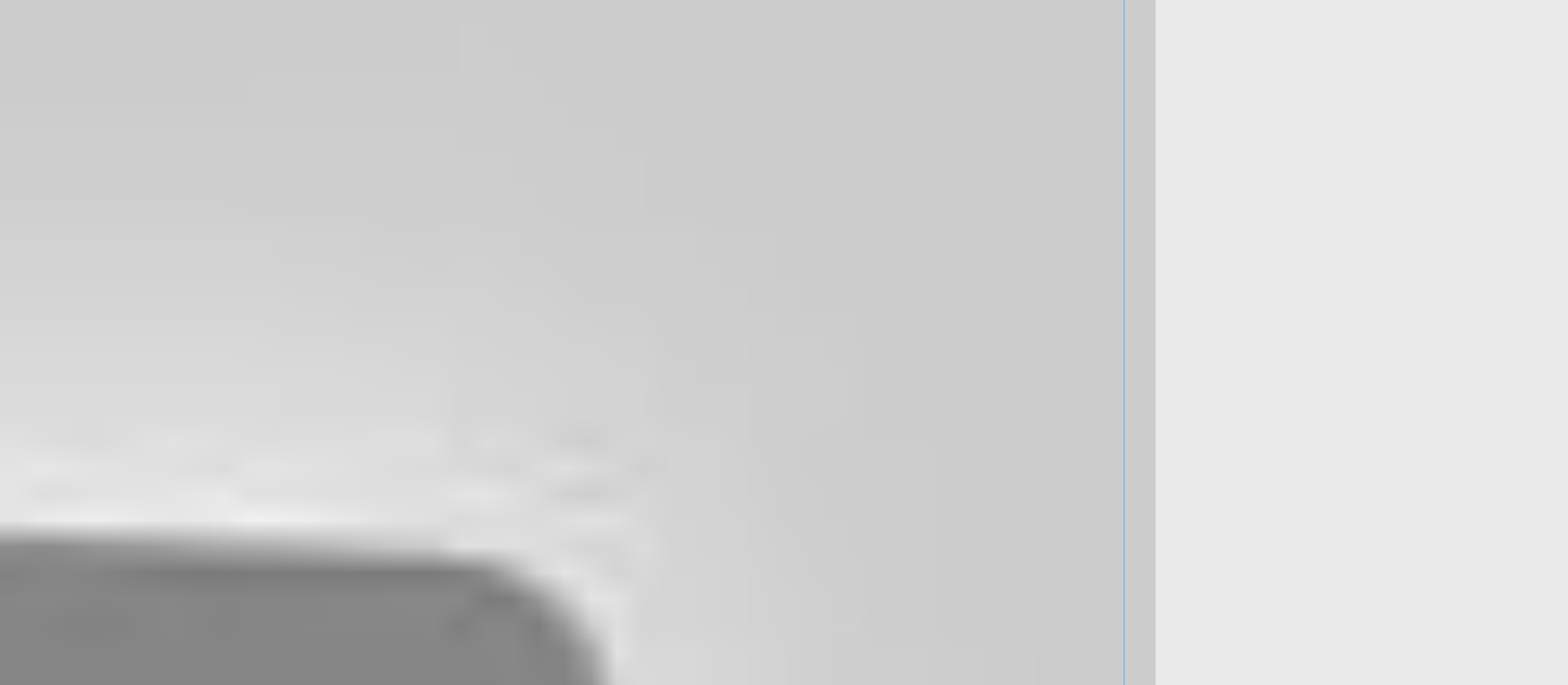
scroll to position [8, 0]
